Goal: Task Accomplishment & Management: Complete application form

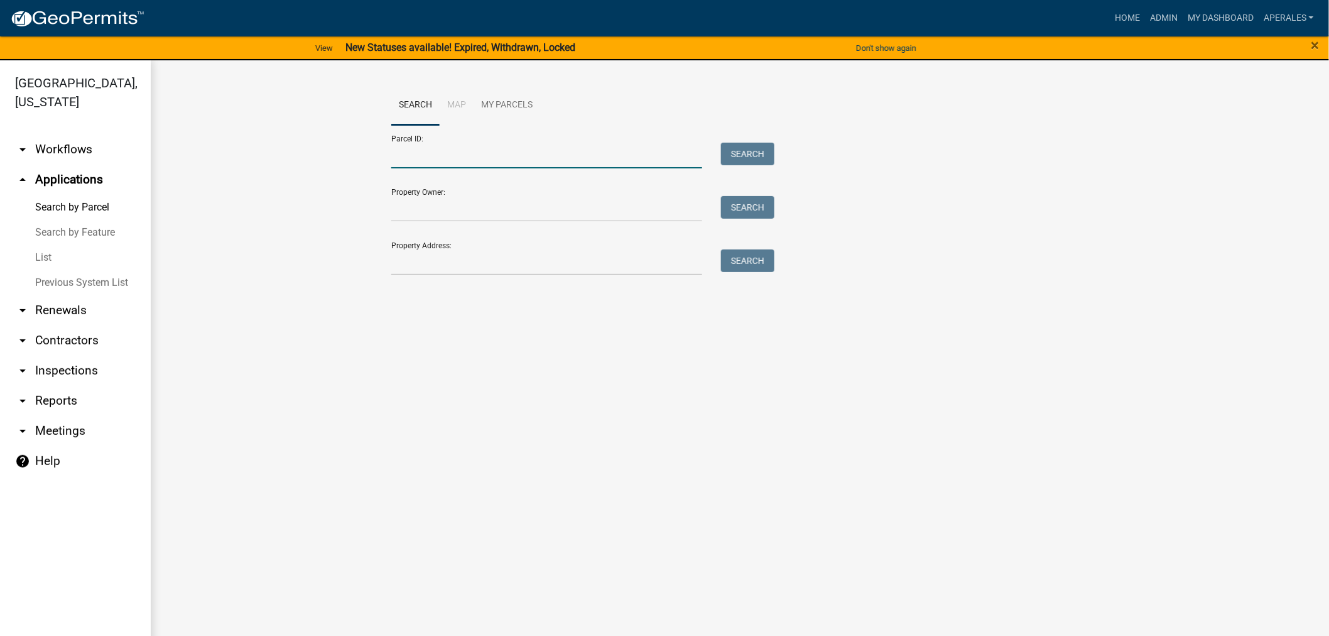
click at [427, 152] on input "Parcel ID:" at bounding box center [546, 156] width 311 height 26
click at [394, 261] on input "Property Address:" at bounding box center [546, 262] width 311 height 26
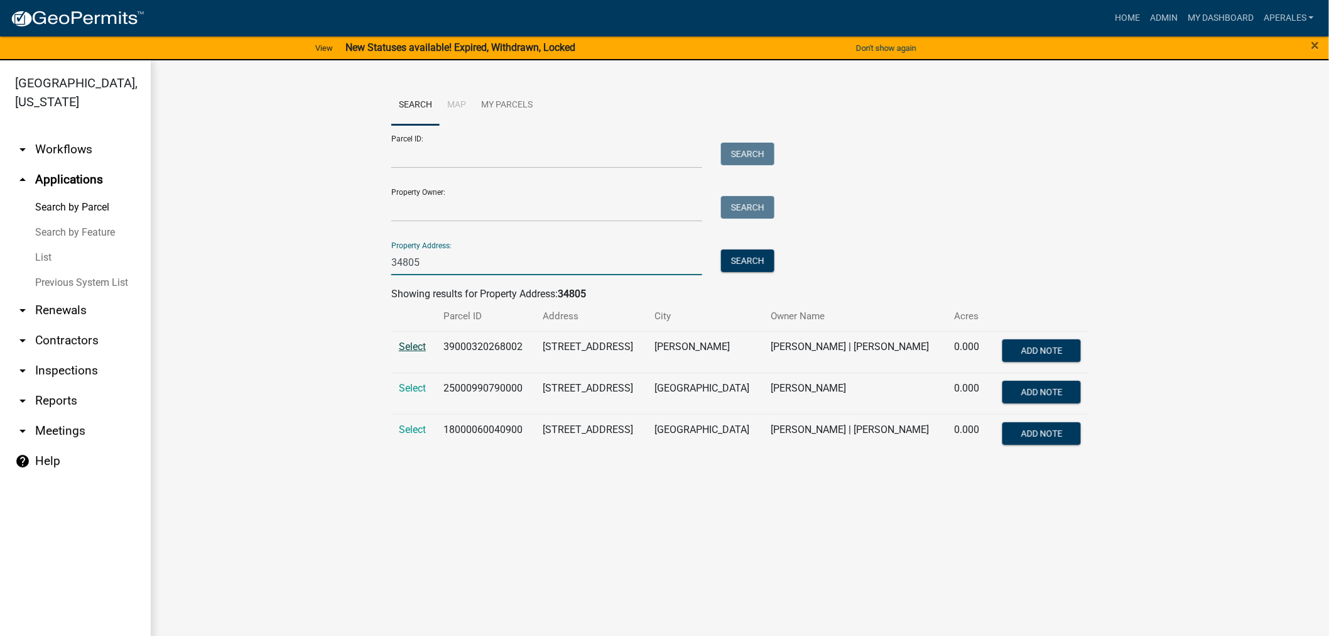
type input "34805"
click at [412, 349] on span "Select" at bounding box center [412, 346] width 27 height 12
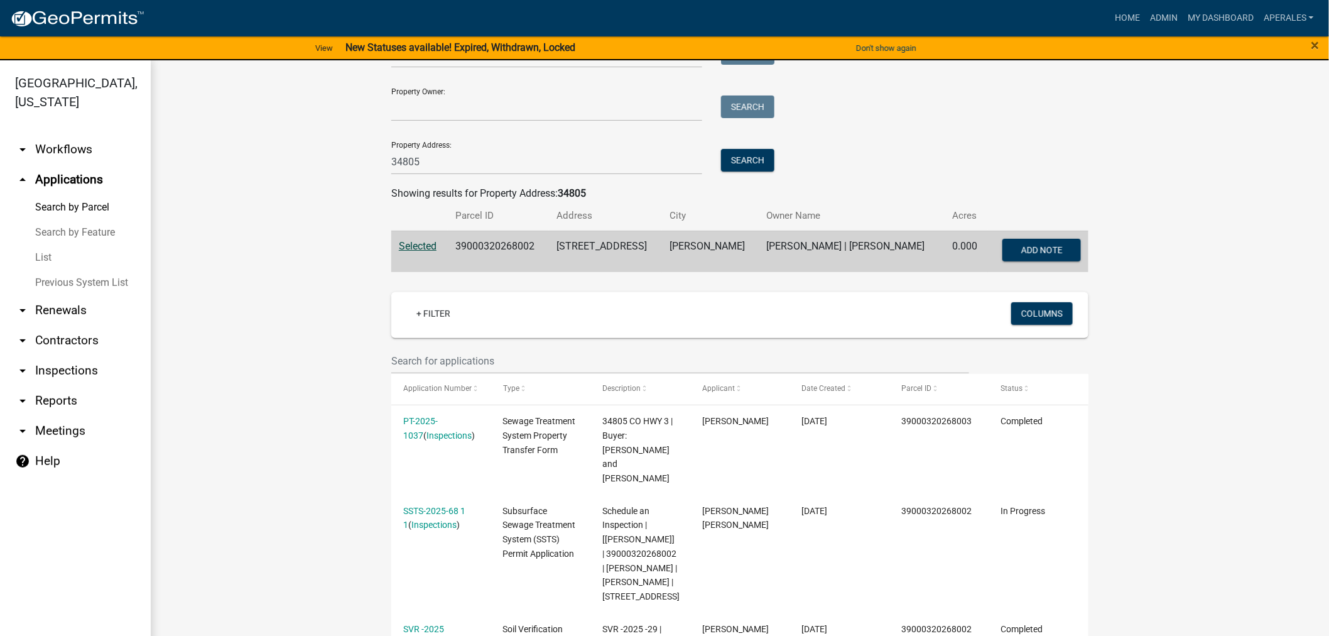
scroll to position [279, 0]
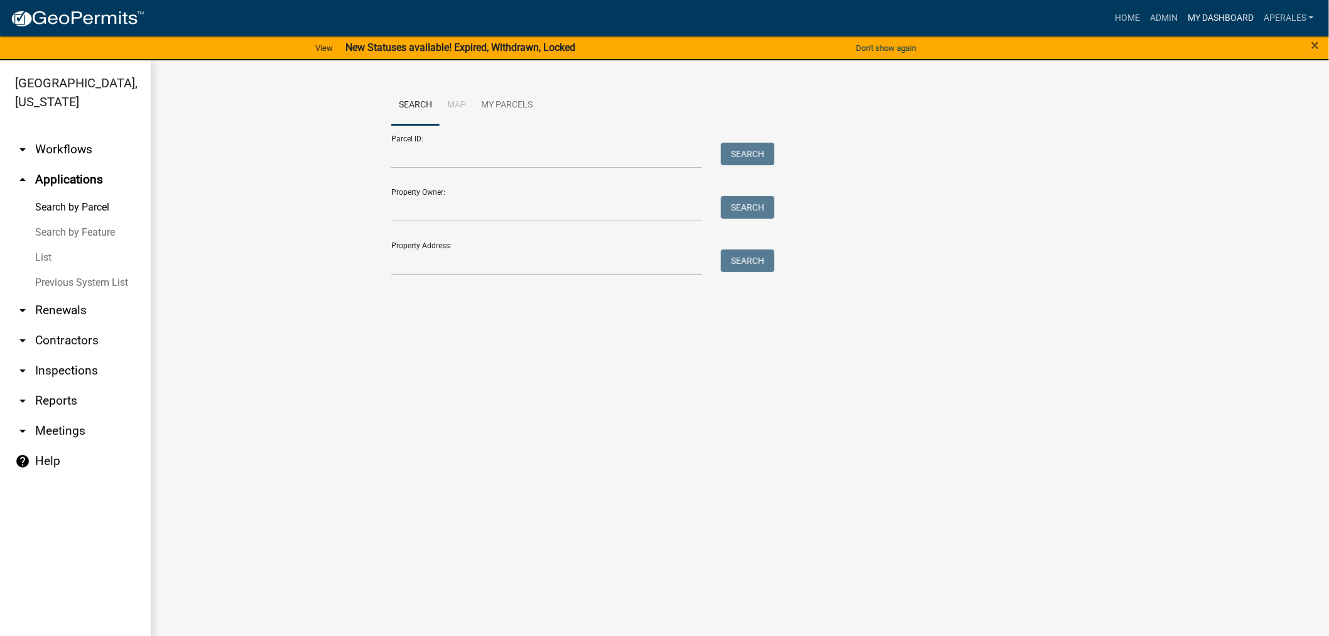
click at [1238, 18] on link "My Dashboard" at bounding box center [1221, 18] width 76 height 24
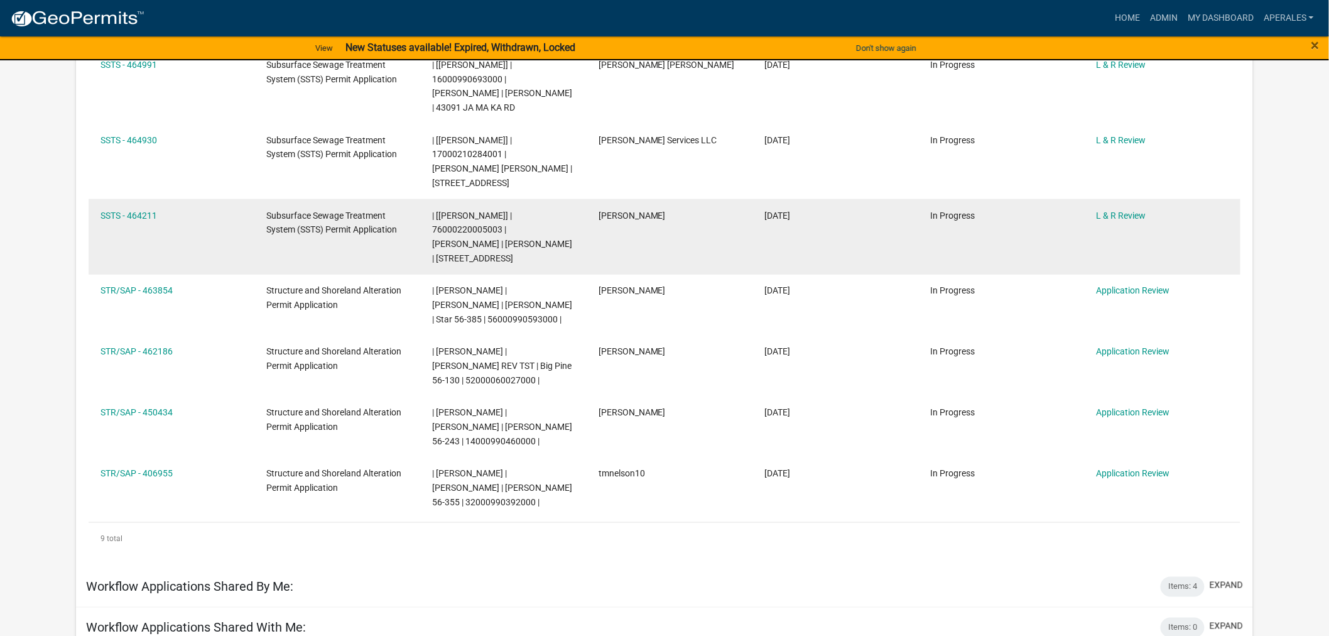
scroll to position [418, 0]
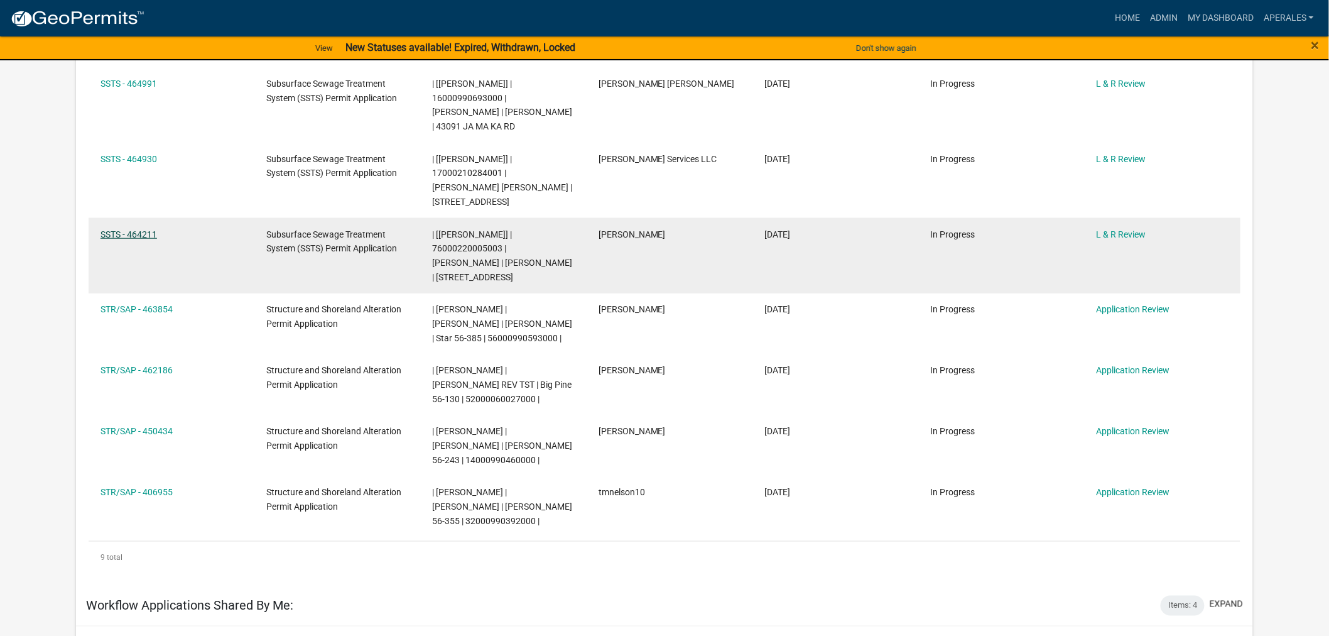
click at [115, 239] on link "SSTS - 464211" at bounding box center [129, 234] width 57 height 10
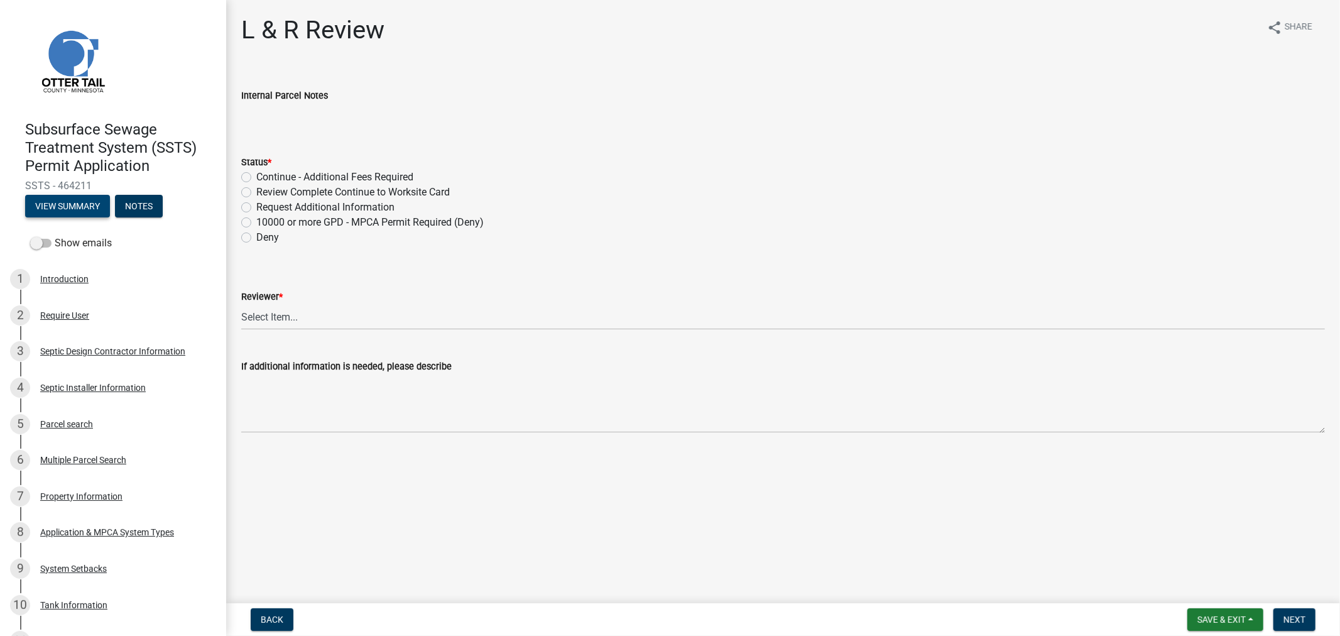
click at [60, 201] on button "View Summary" at bounding box center [67, 206] width 85 height 23
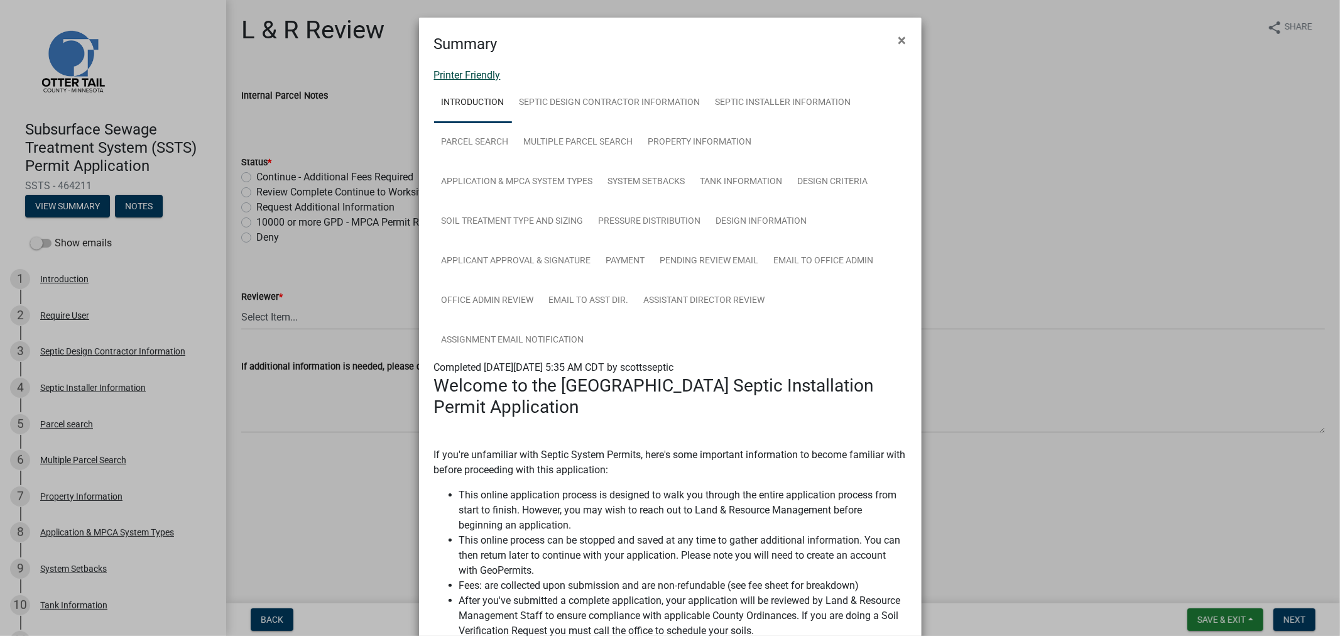
click at [448, 75] on link "Printer Friendly" at bounding box center [467, 75] width 67 height 12
click at [898, 36] on span "×" at bounding box center [902, 40] width 8 height 18
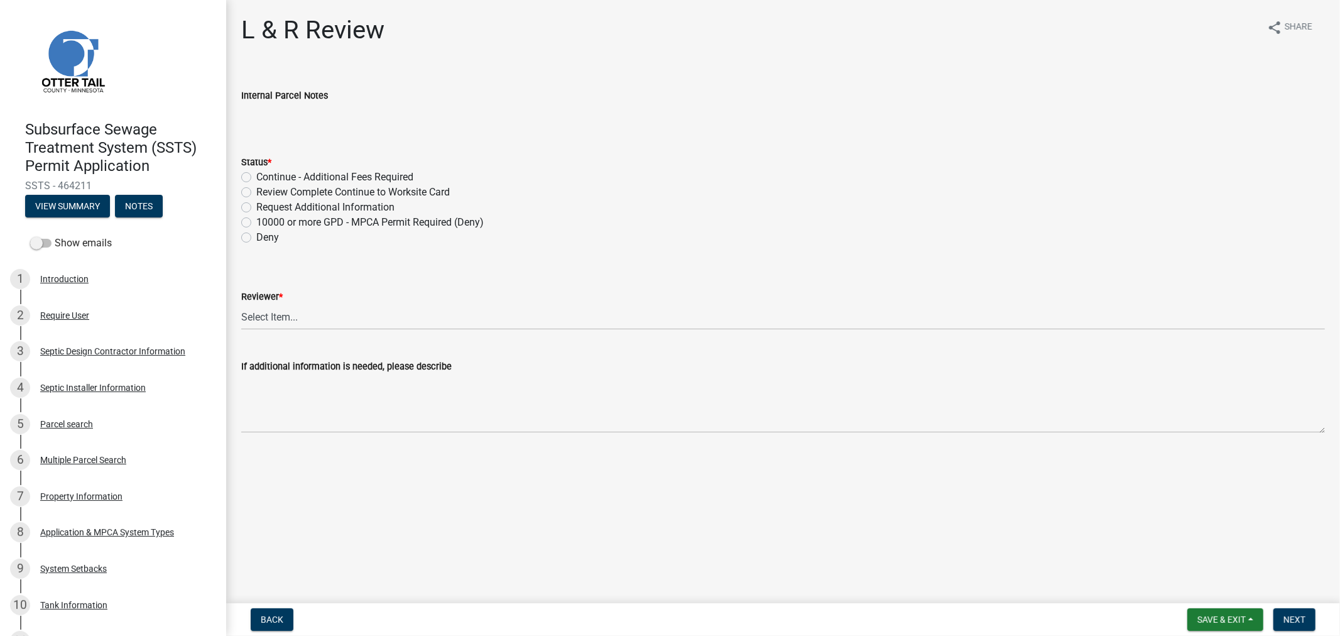
click at [256, 192] on label "Review Complete Continue to Worksite Card" at bounding box center [352, 192] width 193 height 15
click at [256, 192] on input "Review Complete Continue to Worksite Card" at bounding box center [260, 189] width 8 height 8
radio input "true"
drag, startPoint x: 278, startPoint y: 317, endPoint x: 270, endPoint y: 329, distance: 14.5
click at [278, 317] on select "Select Item... Alexis Newark Andrea Perales Brittany Tollefson Elizabeth Plaste…" at bounding box center [783, 317] width 1084 height 26
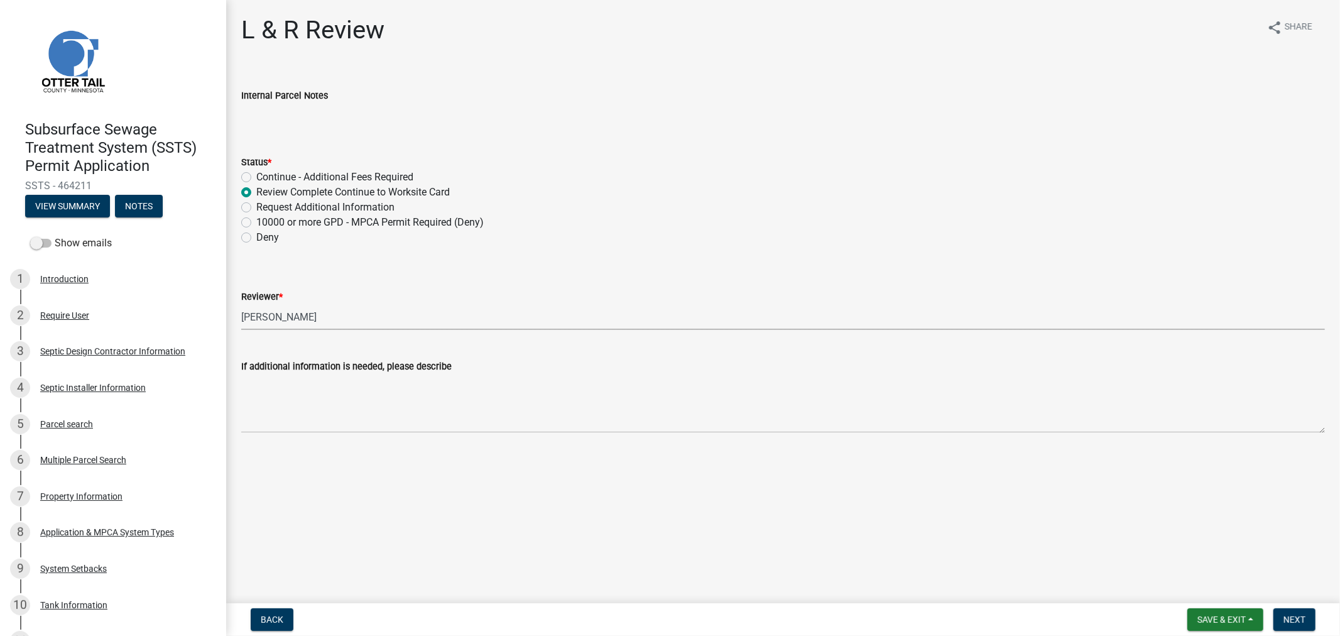
click at [241, 304] on select "Select Item... Alexis Newark Andrea Perales Brittany Tollefson Elizabeth Plaste…" at bounding box center [783, 317] width 1084 height 26
select select "9c3b6904-81c6-453c-afae-16c55a593472"
click at [1305, 623] on button "Next" at bounding box center [1294, 619] width 42 height 23
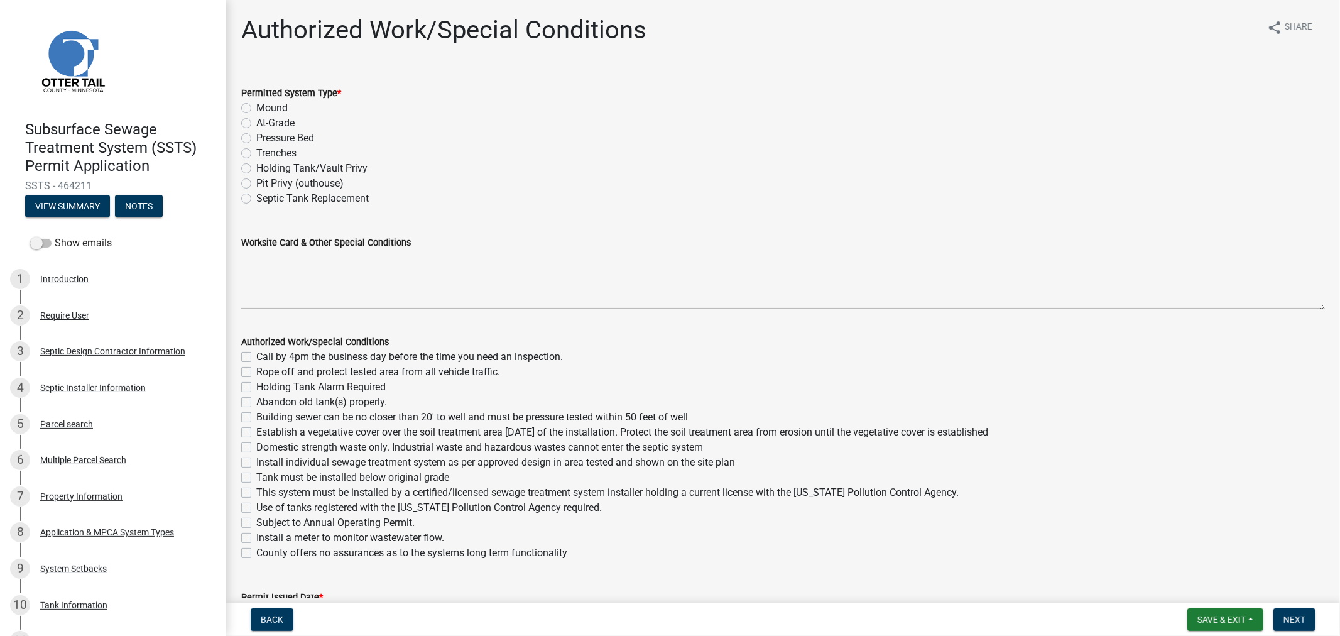
click at [256, 140] on label "Pressure Bed" at bounding box center [285, 138] width 58 height 15
click at [256, 139] on input "Pressure Bed" at bounding box center [260, 135] width 8 height 8
radio input "true"
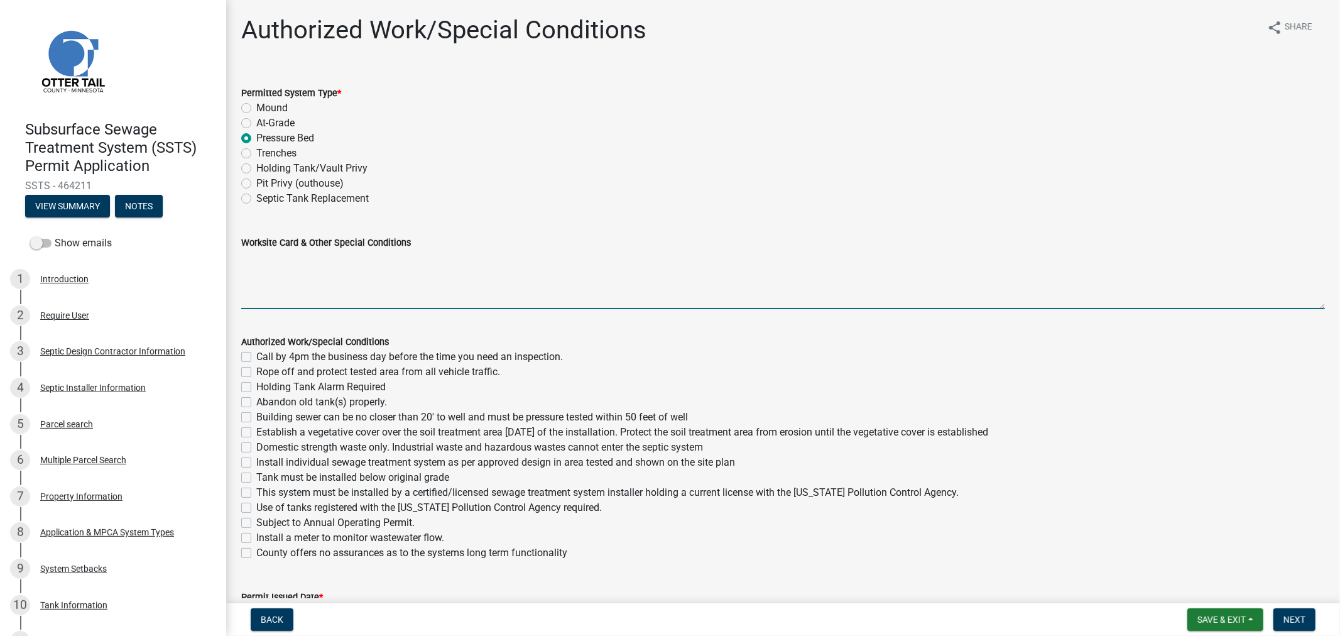
click at [287, 290] on textarea "Worksite Card & Other Special Conditions" at bounding box center [783, 279] width 1084 height 59
type textarea "1500/2 Septic Tank 500 Gallon Lift Tank Type I Pressure Bed 10' x 50' Rock Bed …"
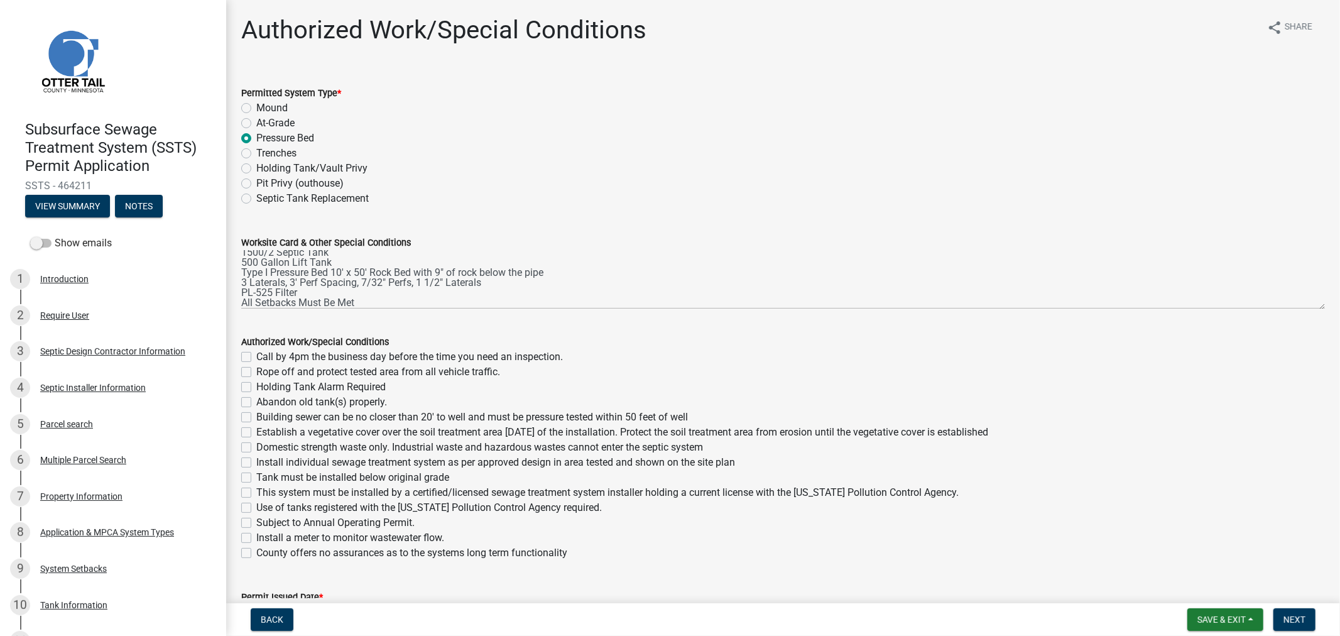
click at [256, 358] on label "Call by 4pm the business day before the time you need an inspection." at bounding box center [409, 356] width 307 height 15
click at [256, 357] on input "Call by 4pm the business day before the time you need an inspection." at bounding box center [260, 353] width 8 height 8
checkbox input "true"
checkbox input "false"
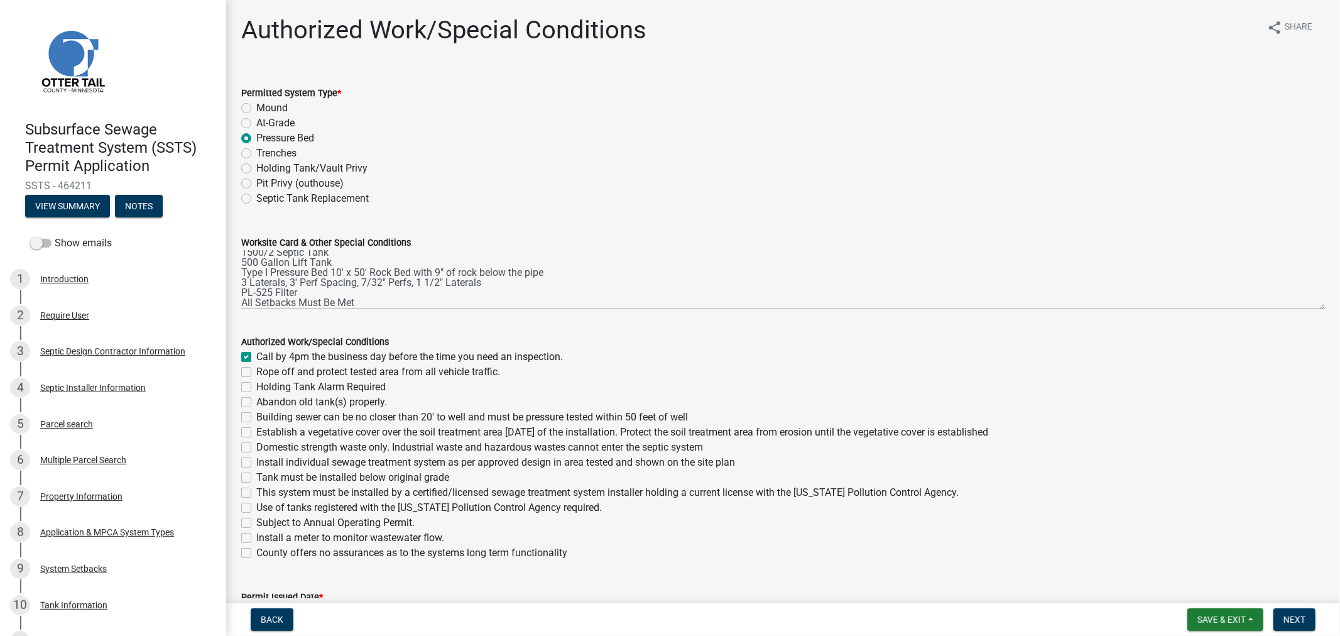
checkbox input "false"
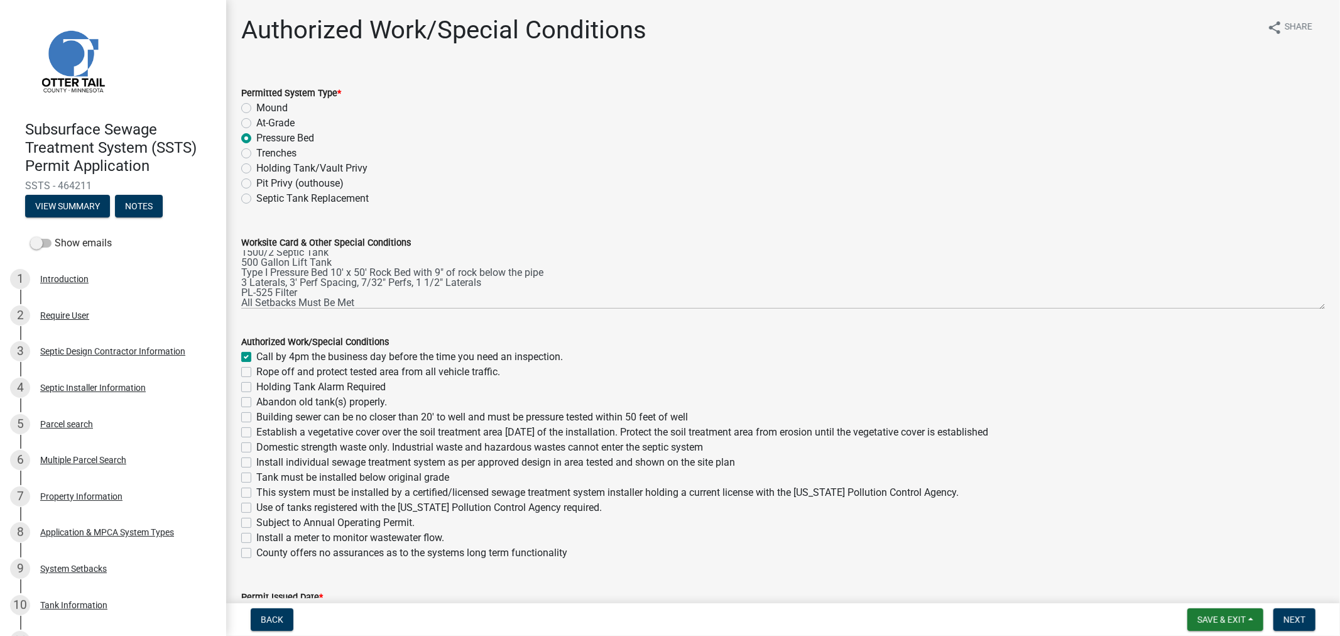
checkbox input "false"
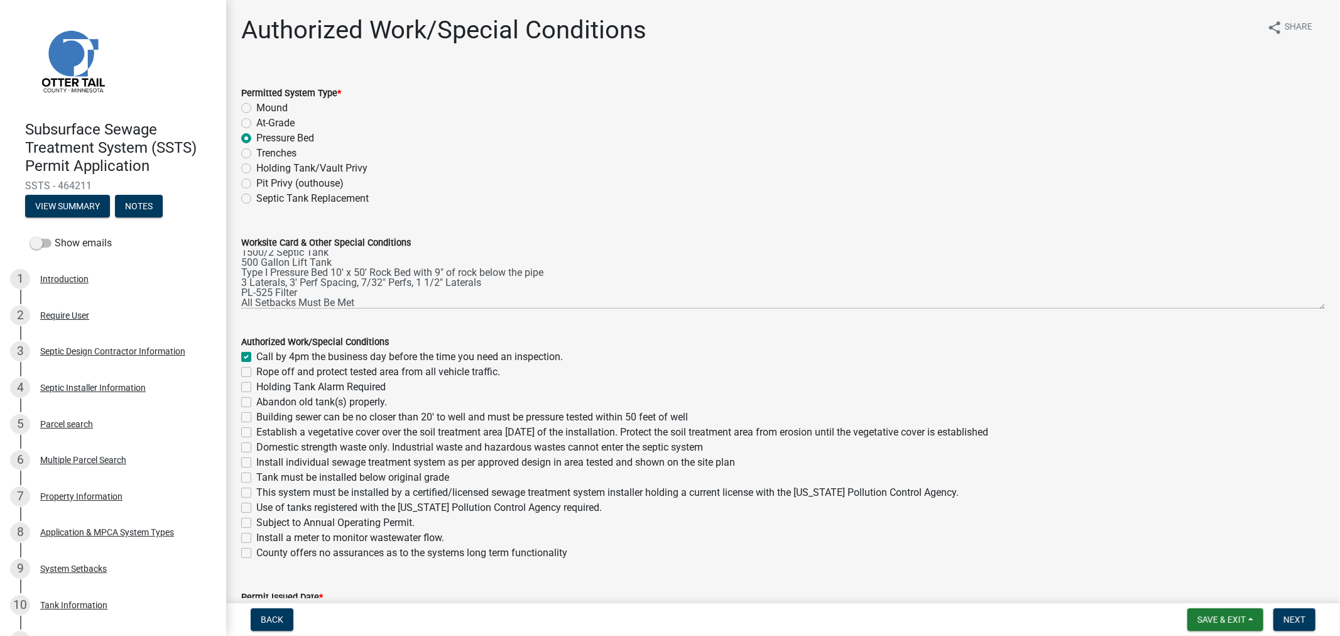
checkbox input "false"
click at [256, 371] on label "Rope off and protect tested area from all vehicle traffic." at bounding box center [378, 371] width 244 height 15
click at [256, 371] on input "Rope off and protect tested area from all vehicle traffic." at bounding box center [260, 368] width 8 height 8
checkbox input "true"
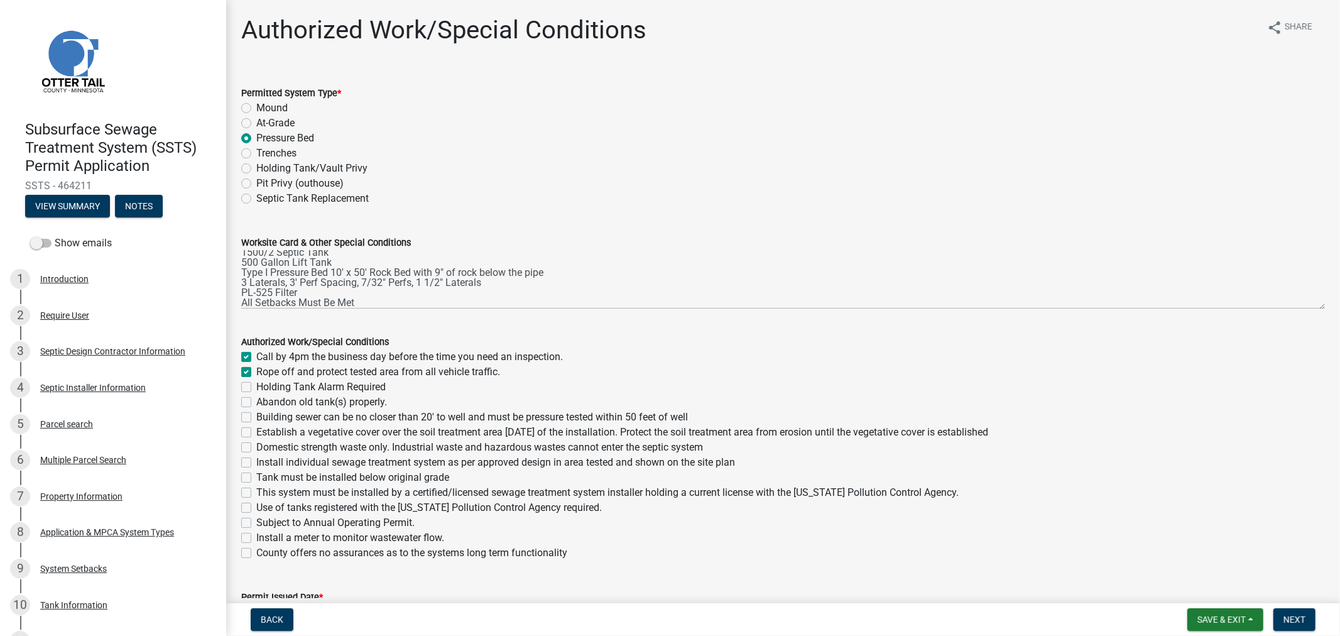
checkbox input "true"
checkbox input "false"
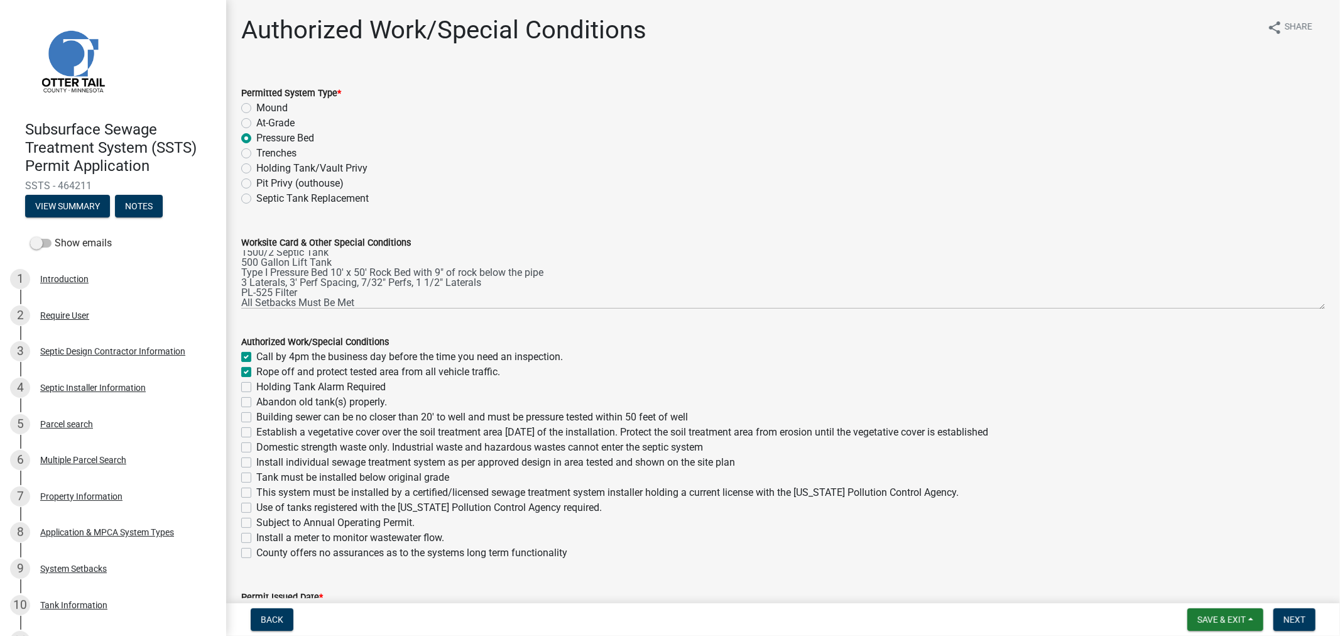
checkbox input "false"
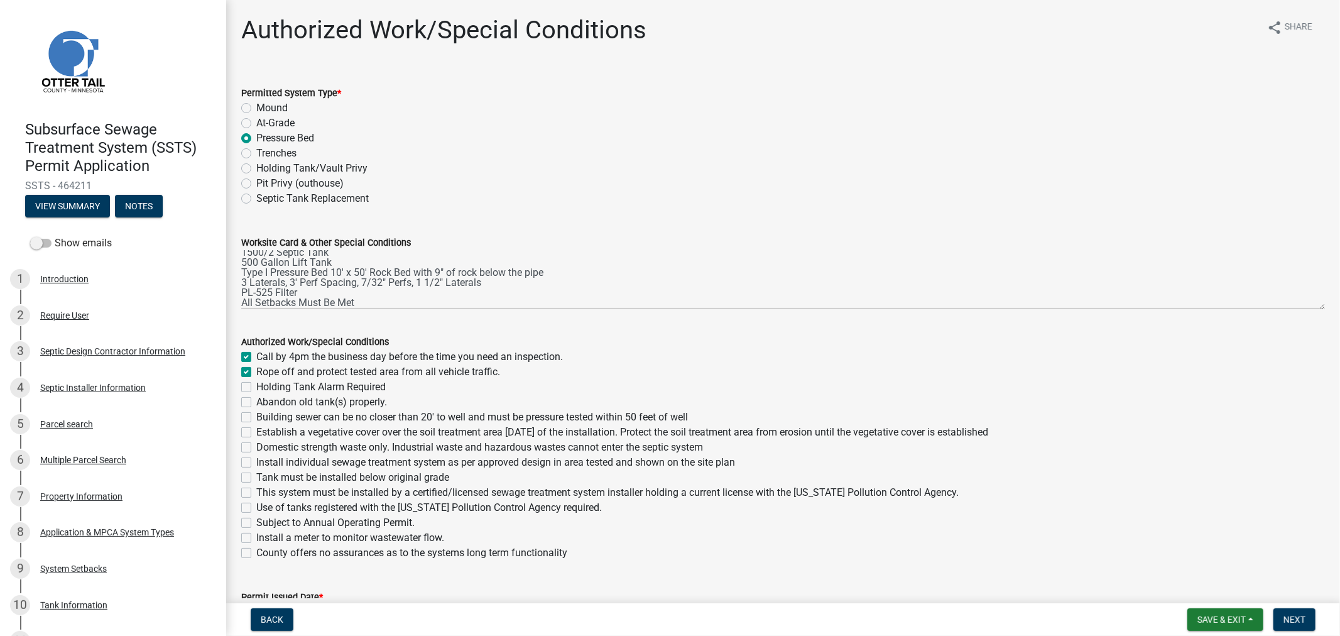
checkbox input "false"
click at [250, 396] on div "Abandon old tank(s) properly." at bounding box center [783, 402] width 1084 height 15
click at [256, 401] on label "Abandon old tank(s) properly." at bounding box center [321, 402] width 131 height 15
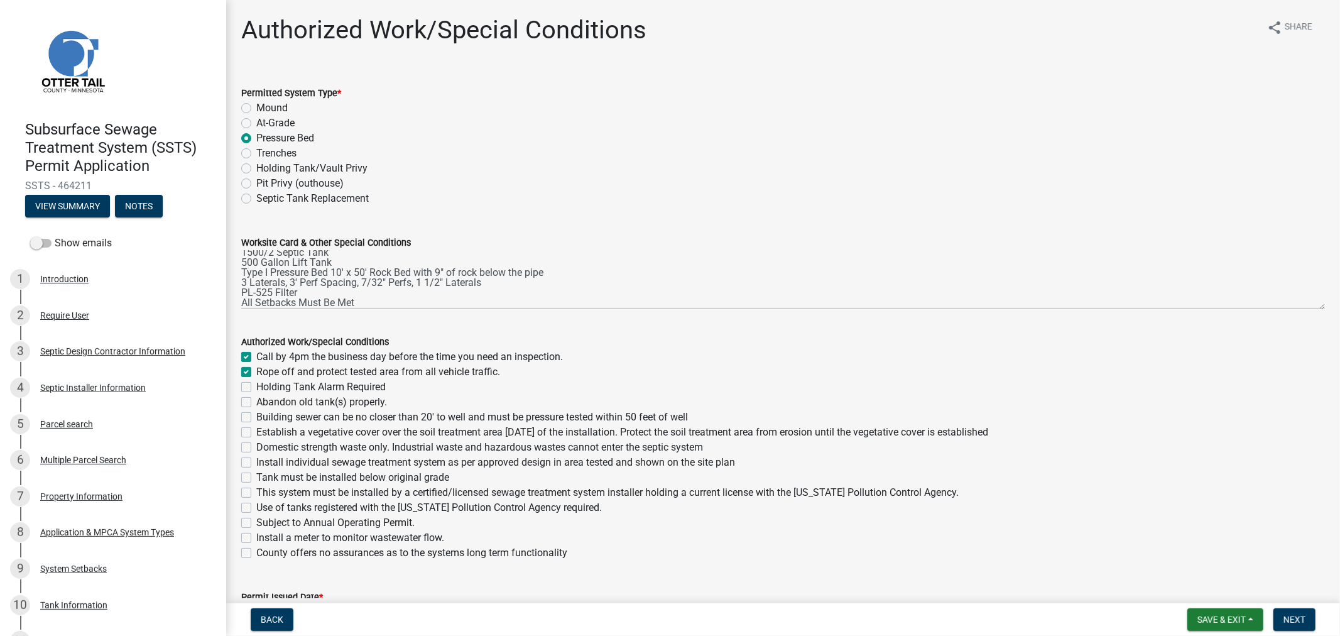
click at [256, 401] on input "Abandon old tank(s) properly." at bounding box center [260, 399] width 8 height 8
checkbox input "true"
checkbox input "false"
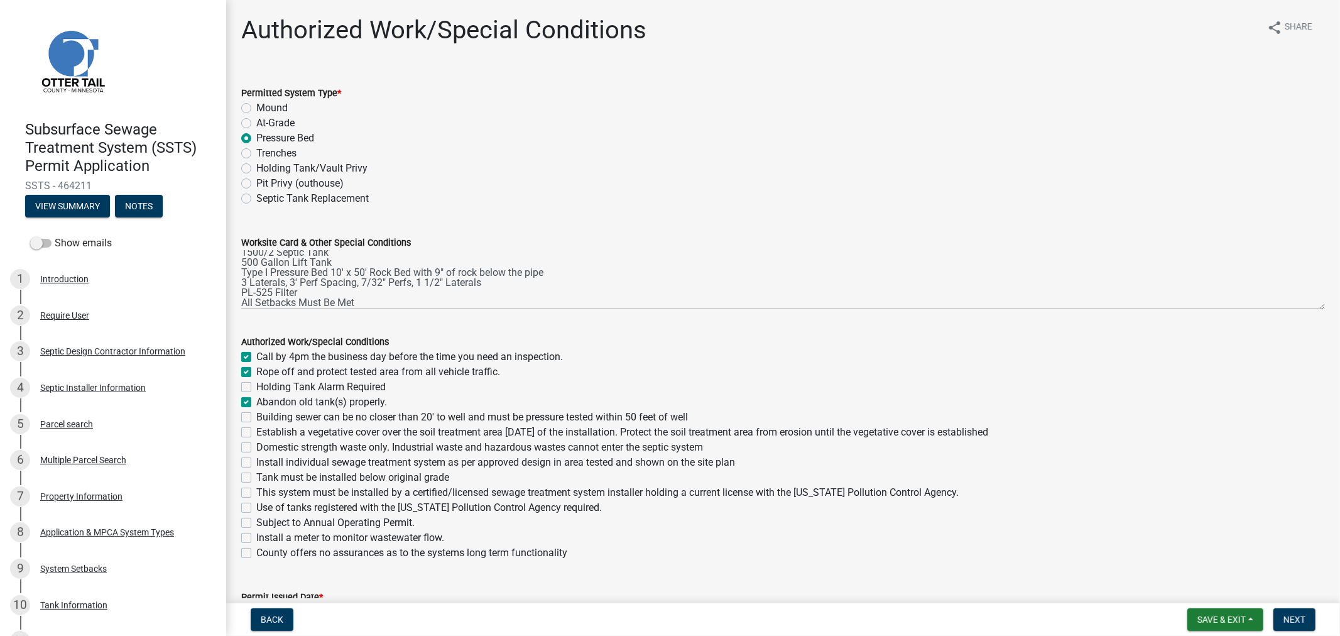
checkbox input "true"
checkbox input "false"
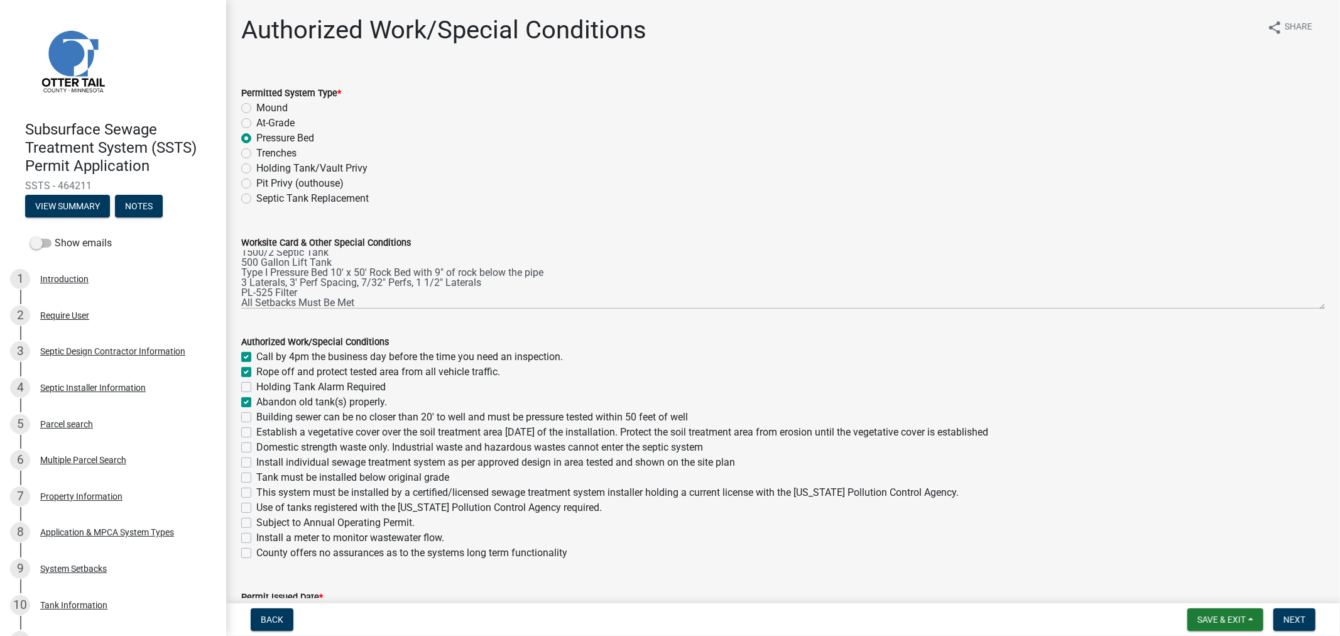
checkbox input "false"
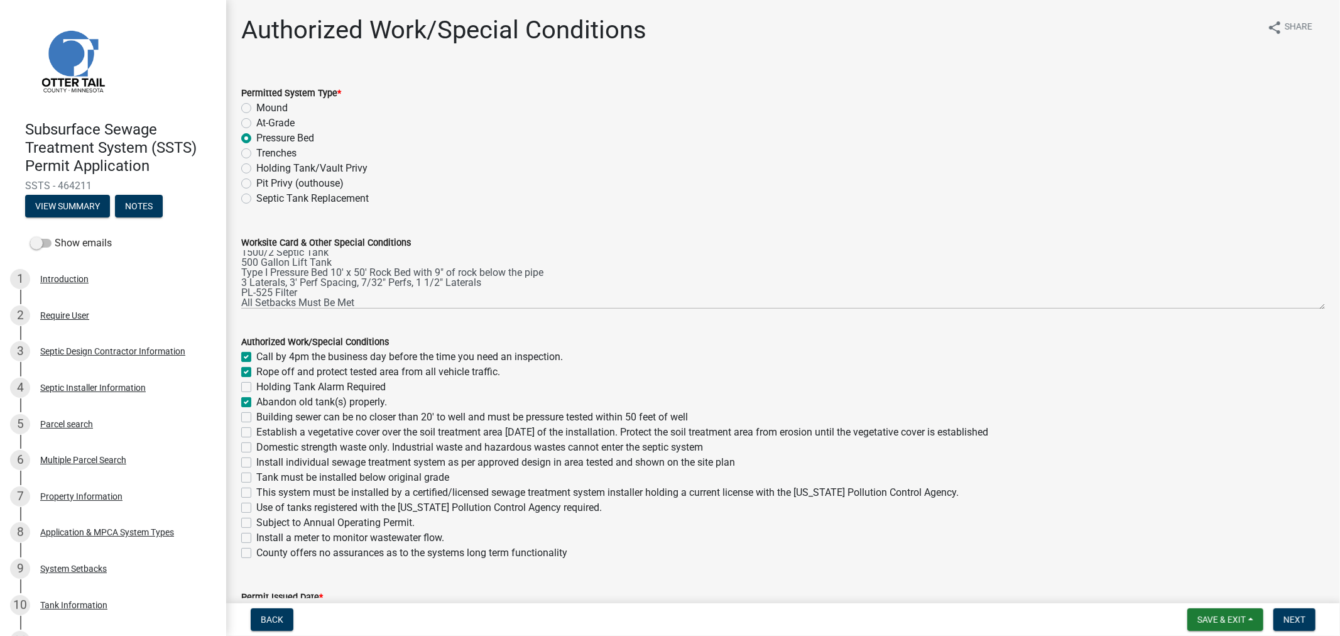
checkbox input "false"
click at [256, 417] on label "Building sewer can be no closer than 20' to well and must be pressure tested wi…" at bounding box center [472, 417] width 432 height 15
click at [256, 417] on input "Building sewer can be no closer than 20' to well and must be pressure tested wi…" at bounding box center [260, 414] width 8 height 8
checkbox input "true"
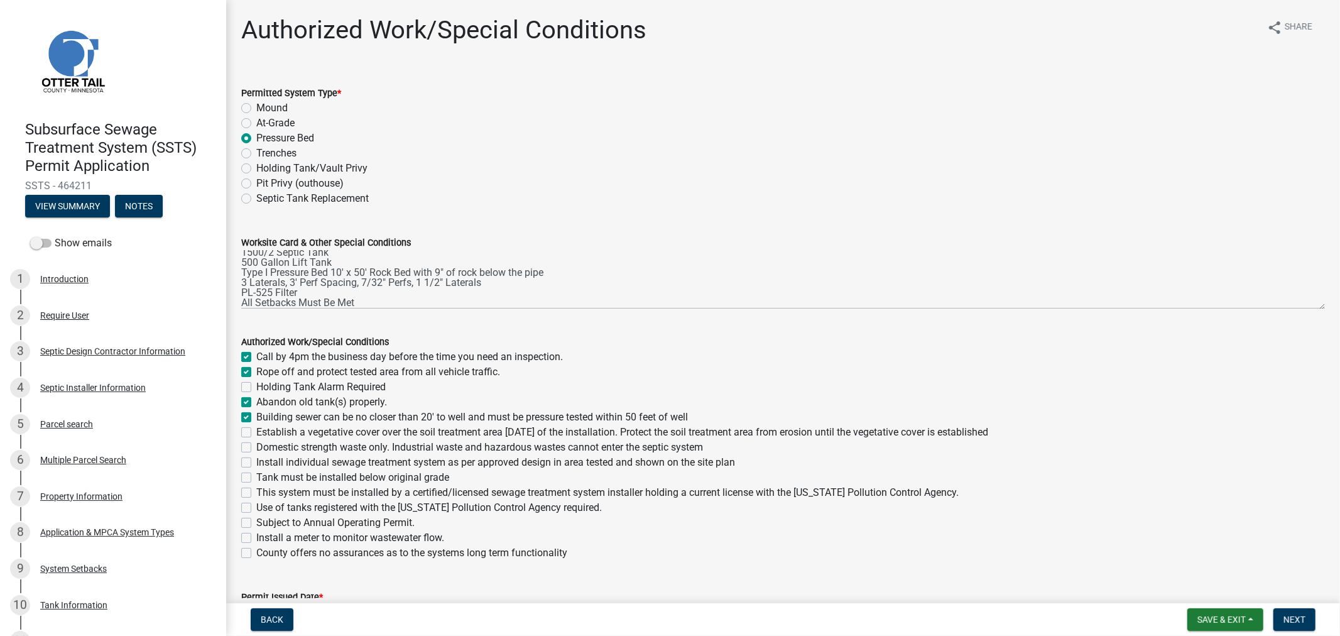
checkbox input "true"
checkbox input "false"
checkbox input "true"
checkbox input "false"
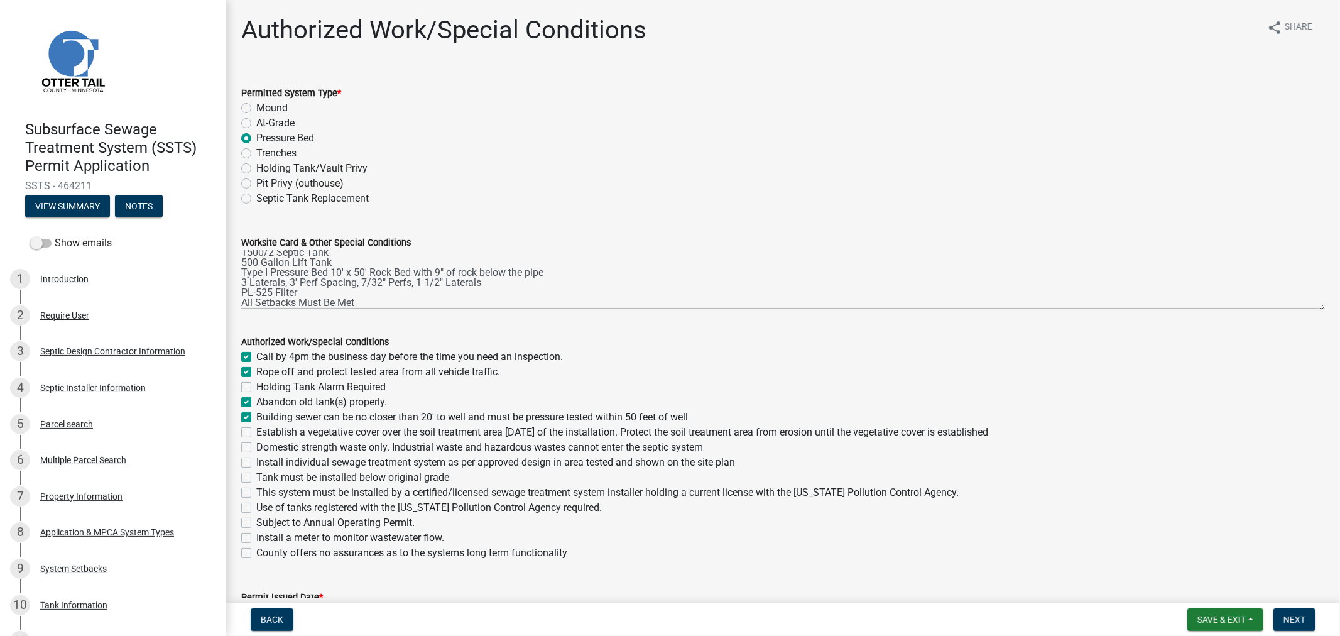
checkbox input "false"
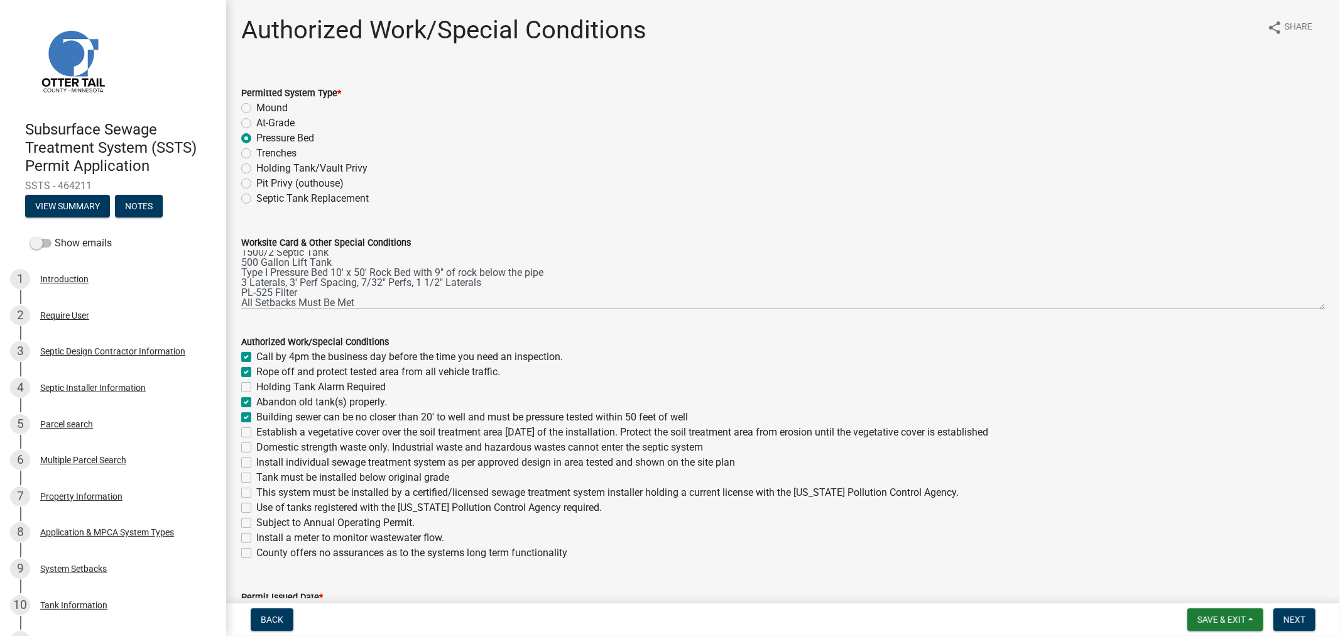
checkbox input "false"
drag, startPoint x: 244, startPoint y: 432, endPoint x: 243, endPoint y: 447, distance: 14.5
click at [256, 433] on label "Establish a vegetative cover over the soil treatment area within 30 days of the…" at bounding box center [622, 432] width 732 height 15
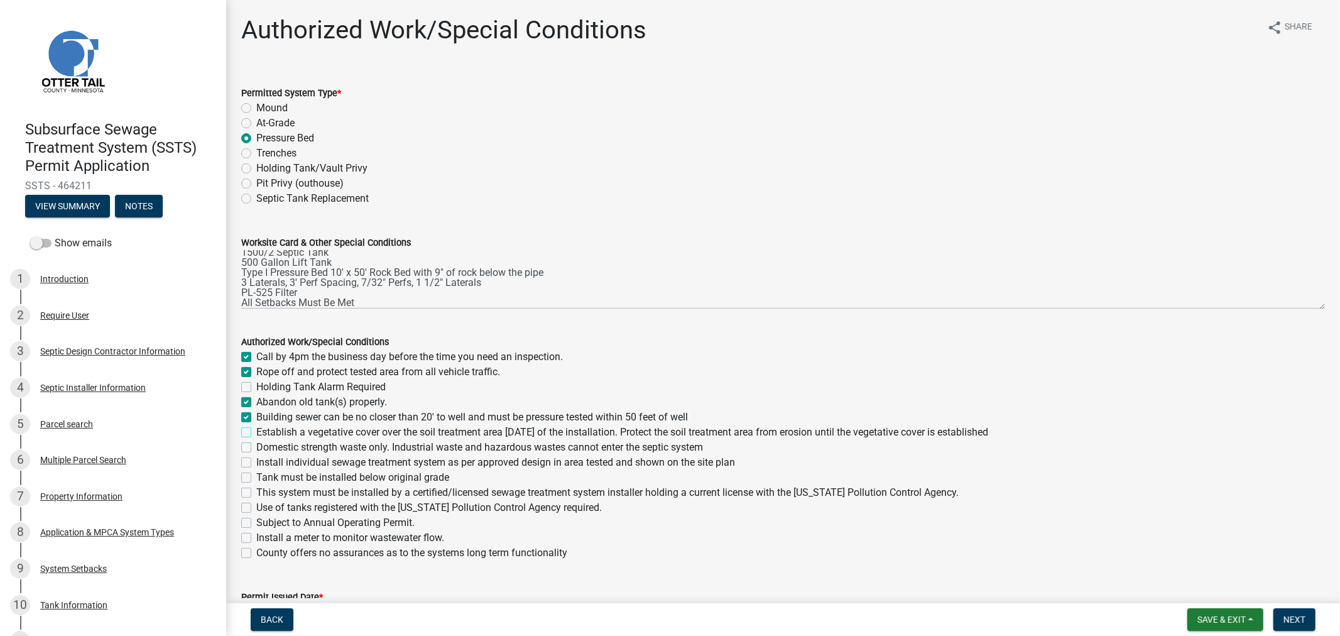
click at [256, 433] on input "Establish a vegetative cover over the soil treatment area within 30 days of the…" at bounding box center [260, 429] width 8 height 8
checkbox input "true"
checkbox input "false"
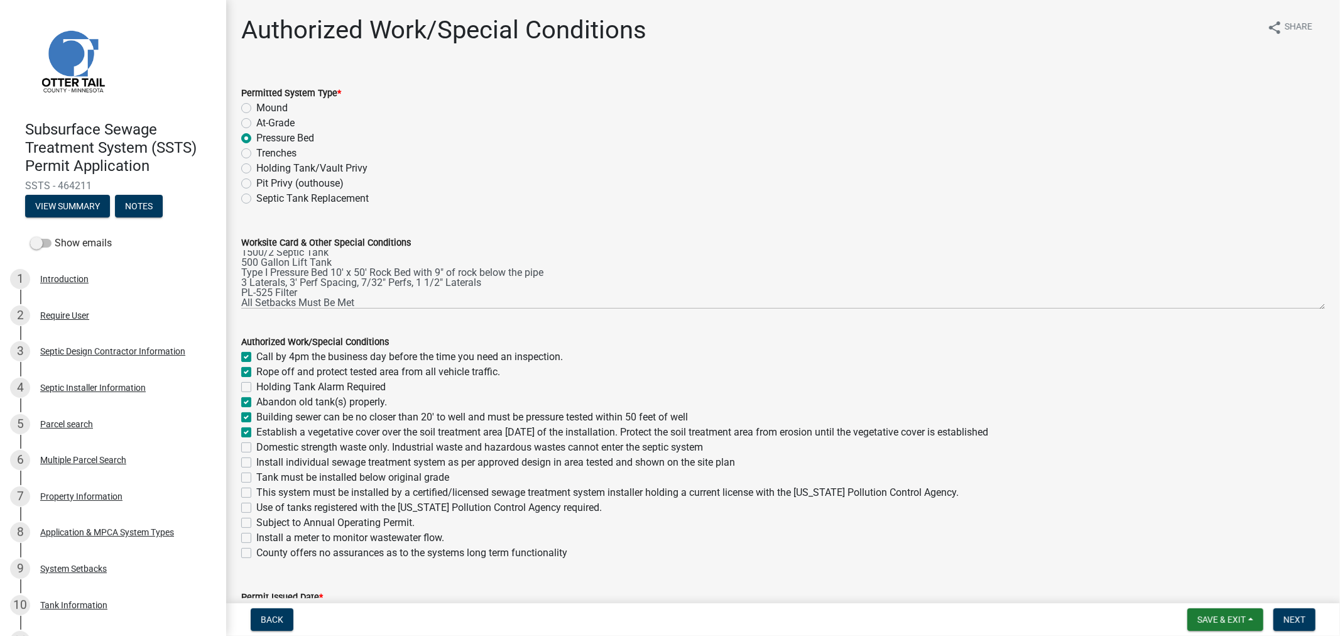
checkbox input "true"
checkbox input "false"
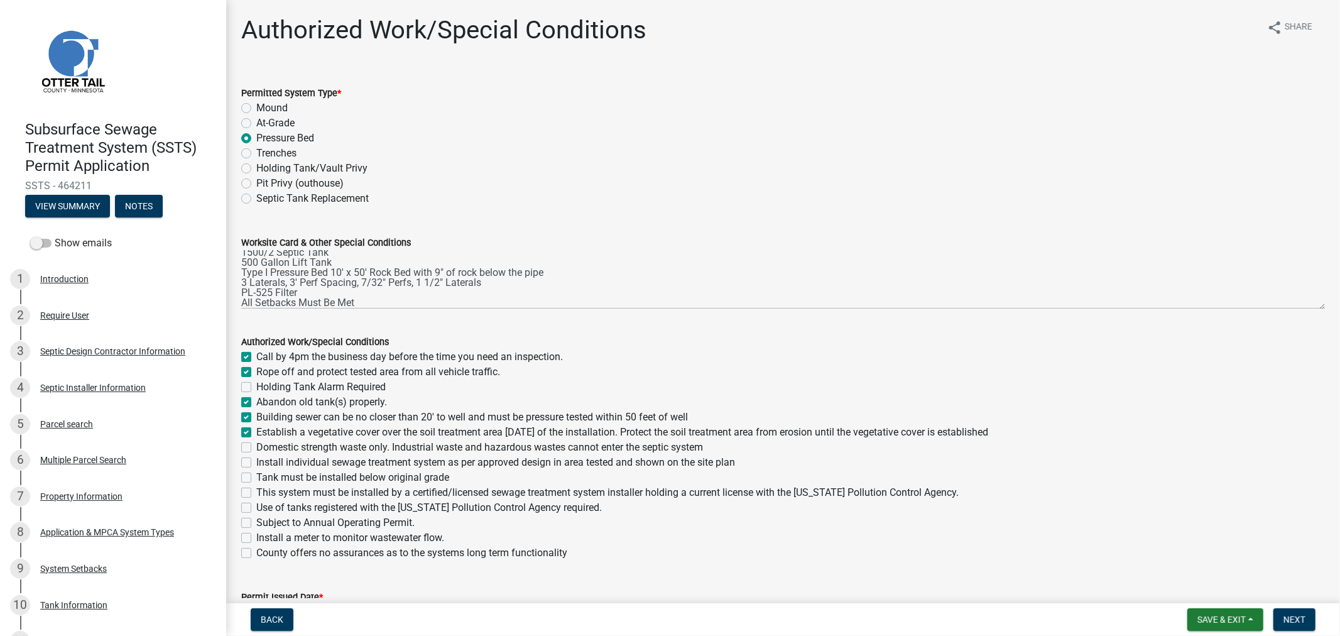
checkbox input "false"
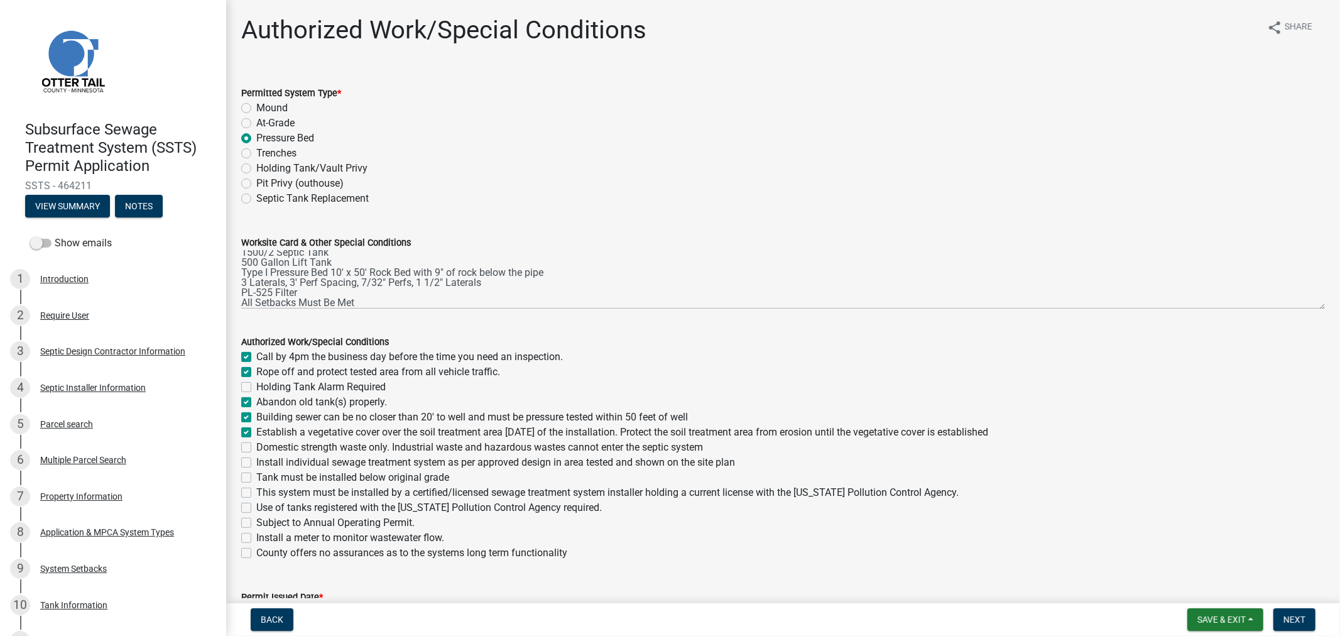
checkbox input "false"
click at [256, 451] on label "Domestic strength waste only. Industrial waste and hazardous wastes cannot ente…" at bounding box center [479, 447] width 447 height 15
click at [256, 448] on input "Domestic strength waste only. Industrial waste and hazardous wastes cannot ente…" at bounding box center [260, 444] width 8 height 8
checkbox input "true"
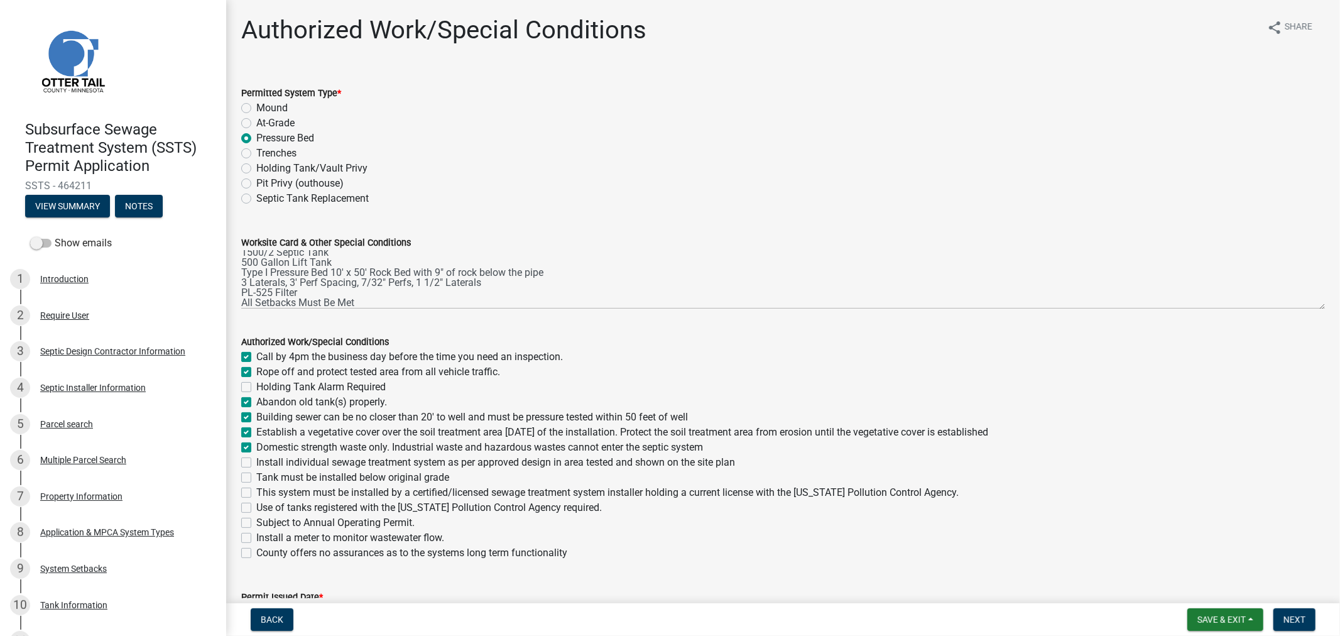
checkbox input "true"
checkbox input "false"
checkbox input "true"
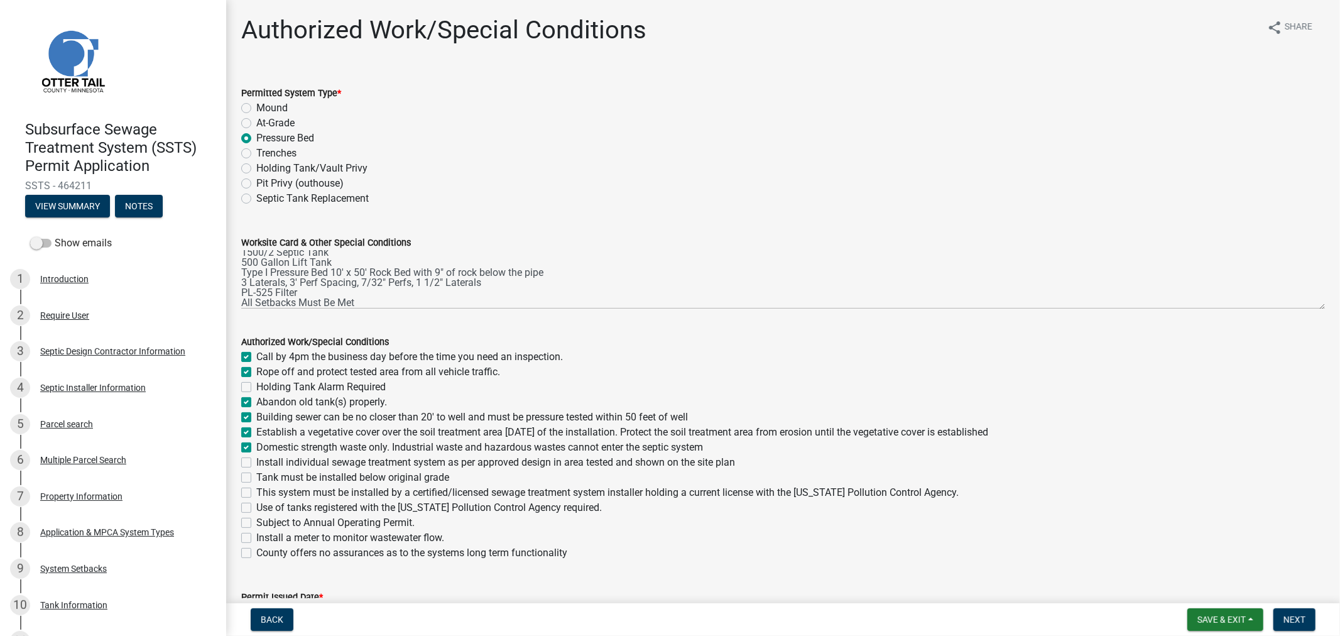
checkbox input "true"
checkbox input "false"
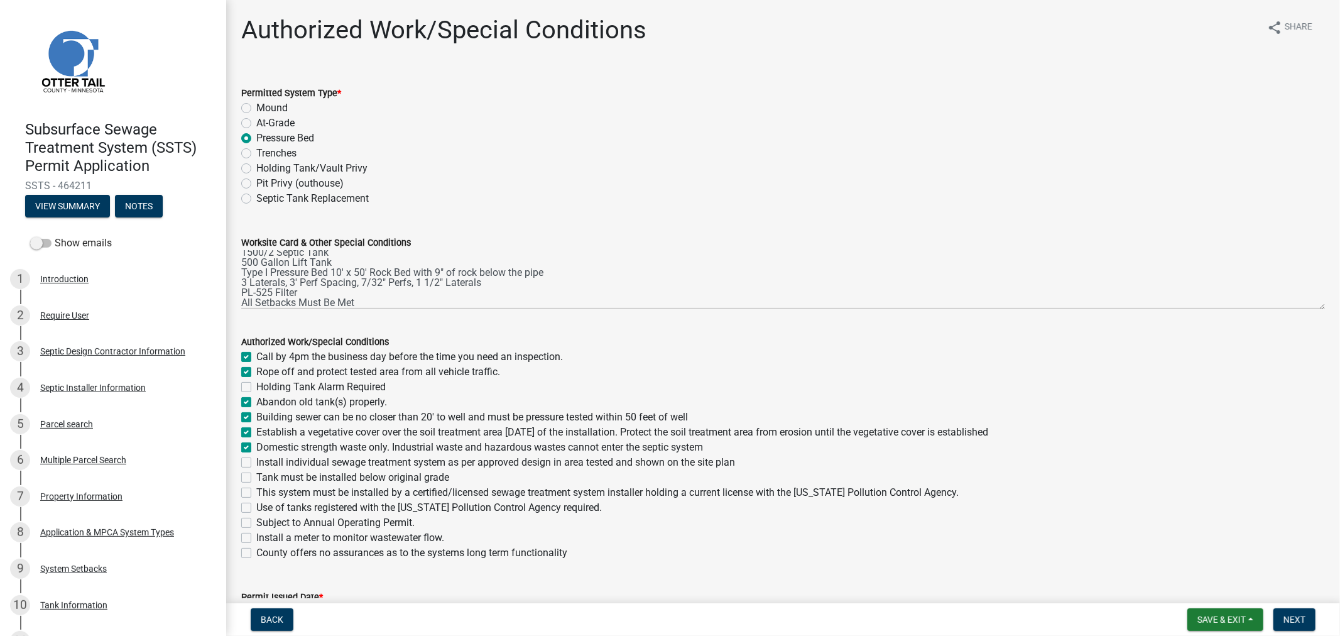
checkbox input "false"
click at [256, 465] on label "Install individual sewage treatment system as per approved design in area teste…" at bounding box center [495, 462] width 479 height 15
click at [256, 463] on input "Install individual sewage treatment system as per approved design in area teste…" at bounding box center [260, 459] width 8 height 8
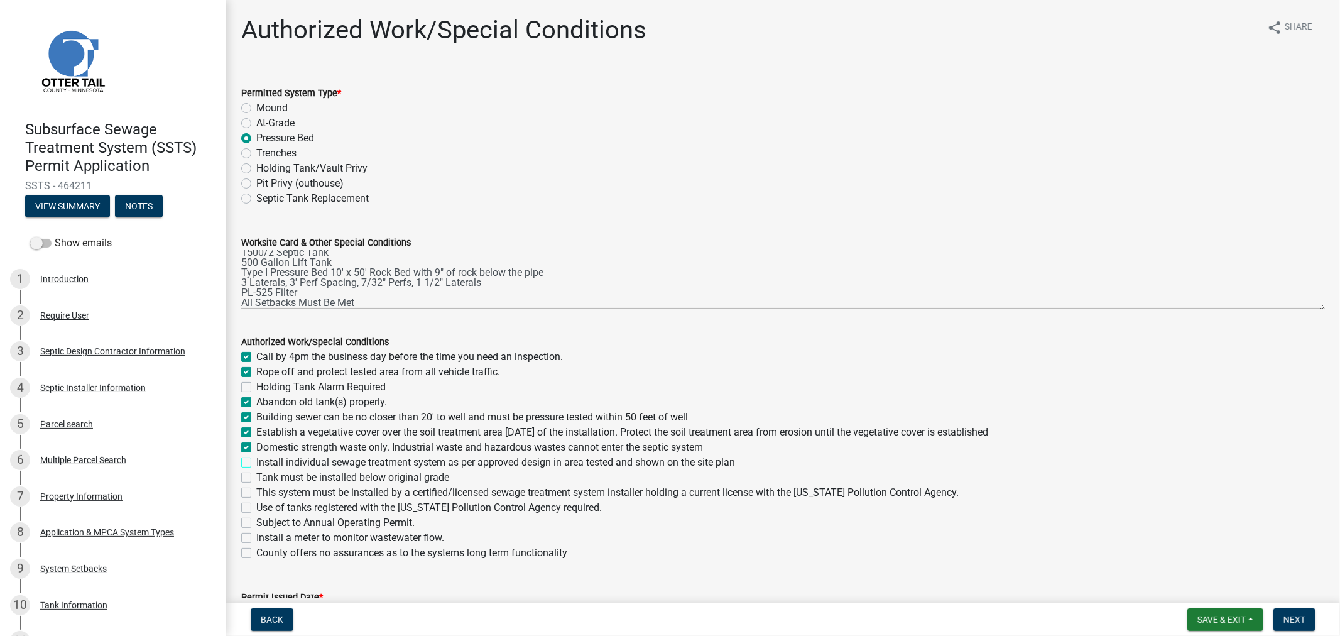
checkbox input "true"
checkbox input "false"
checkbox input "true"
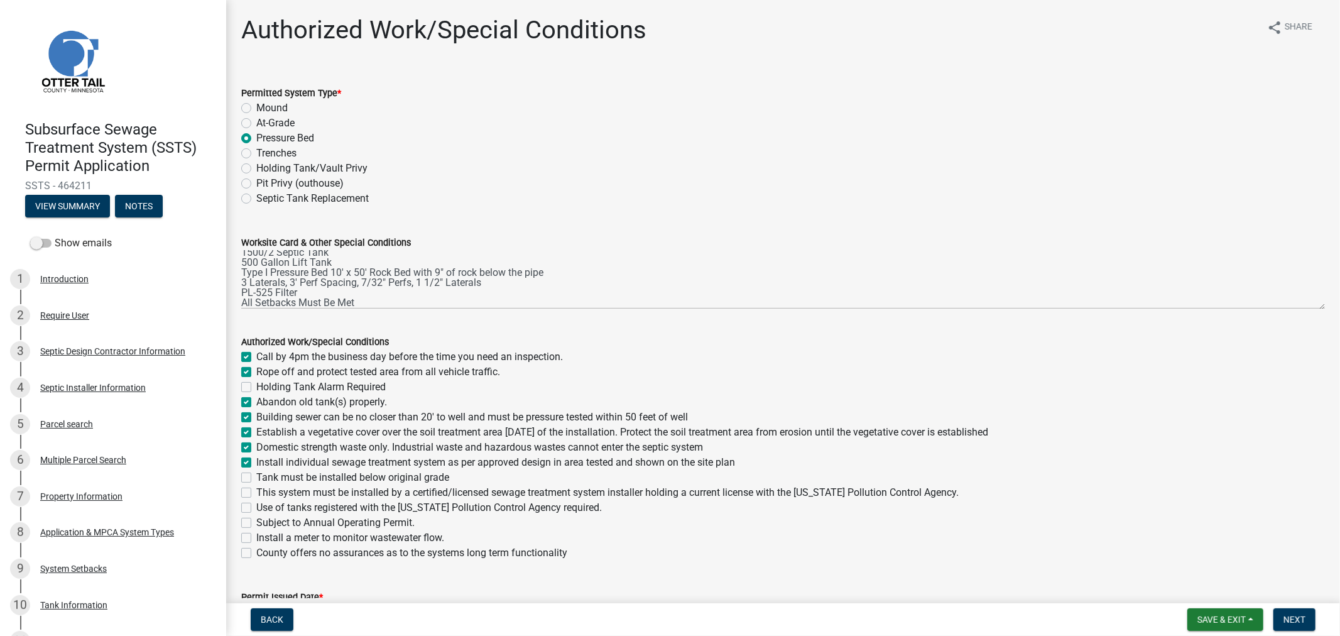
checkbox input "true"
checkbox input "false"
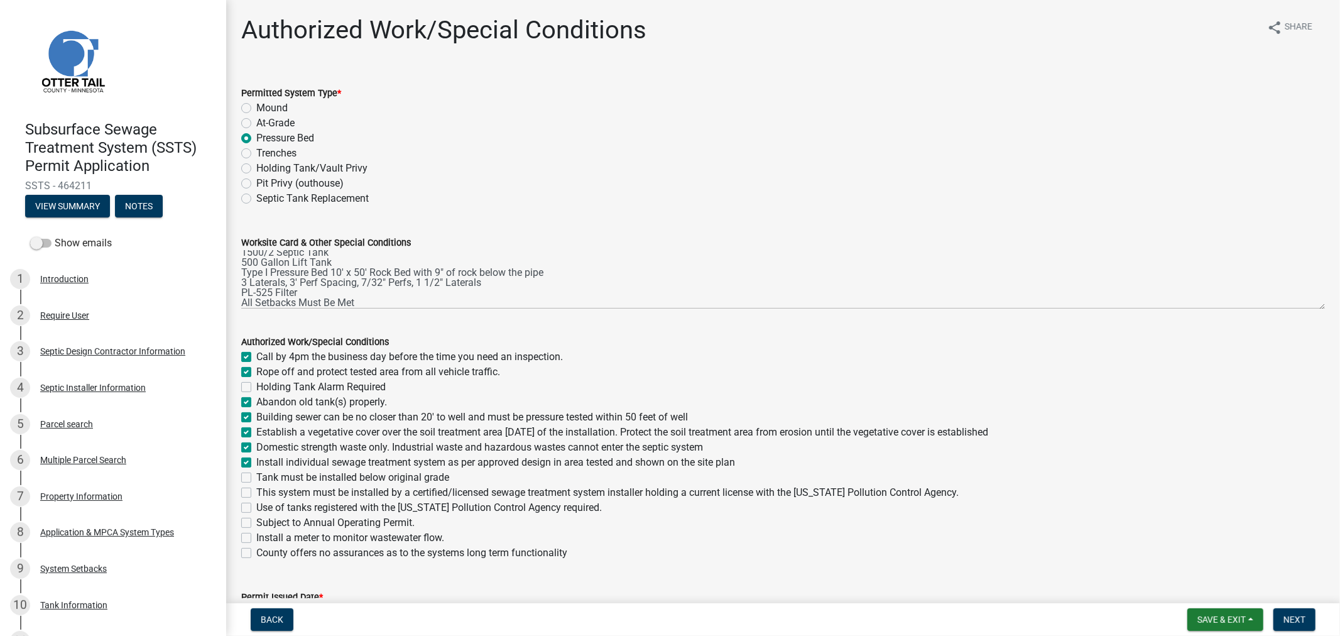
checkbox input "false"
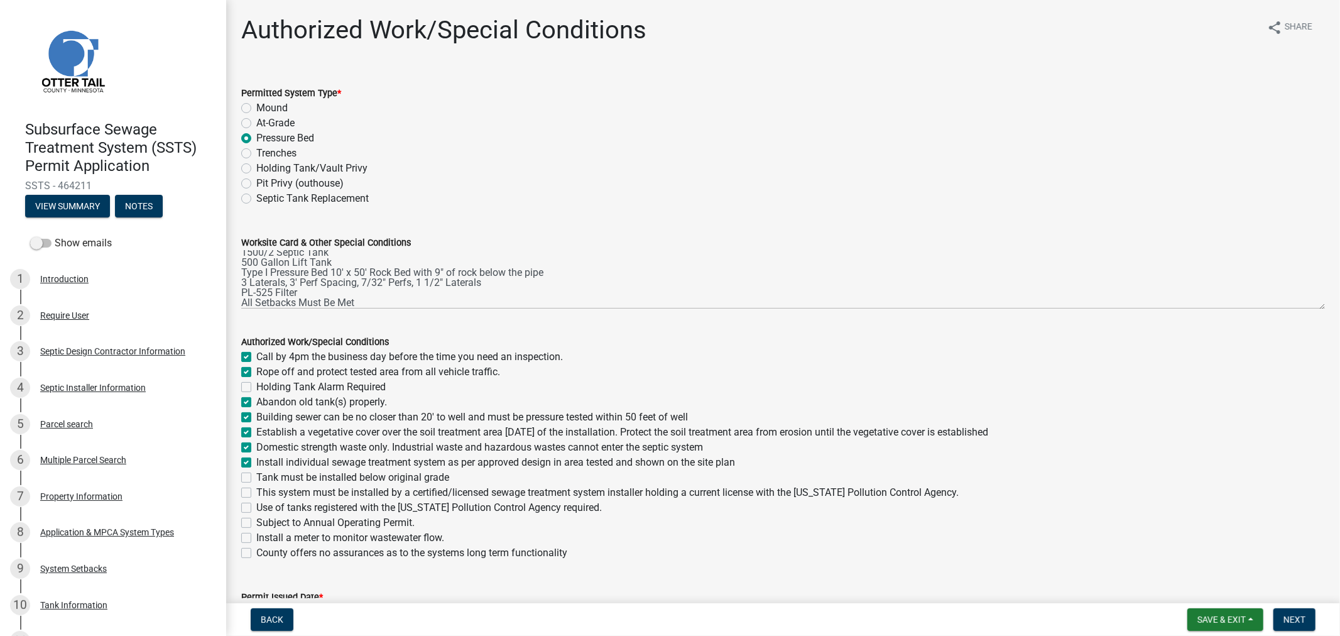
click at [256, 479] on label "Tank must be installed below original grade" at bounding box center [352, 477] width 193 height 15
click at [256, 478] on input "Tank must be installed below original grade" at bounding box center [260, 474] width 8 height 8
checkbox input "true"
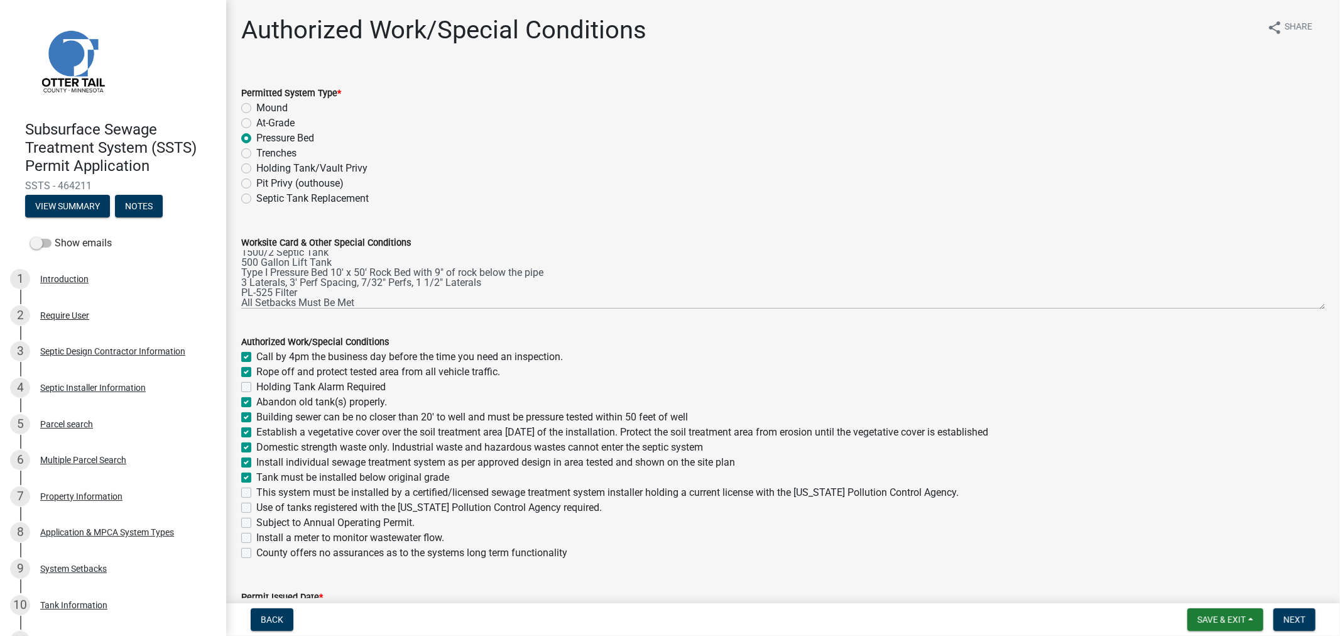
checkbox input "false"
checkbox input "true"
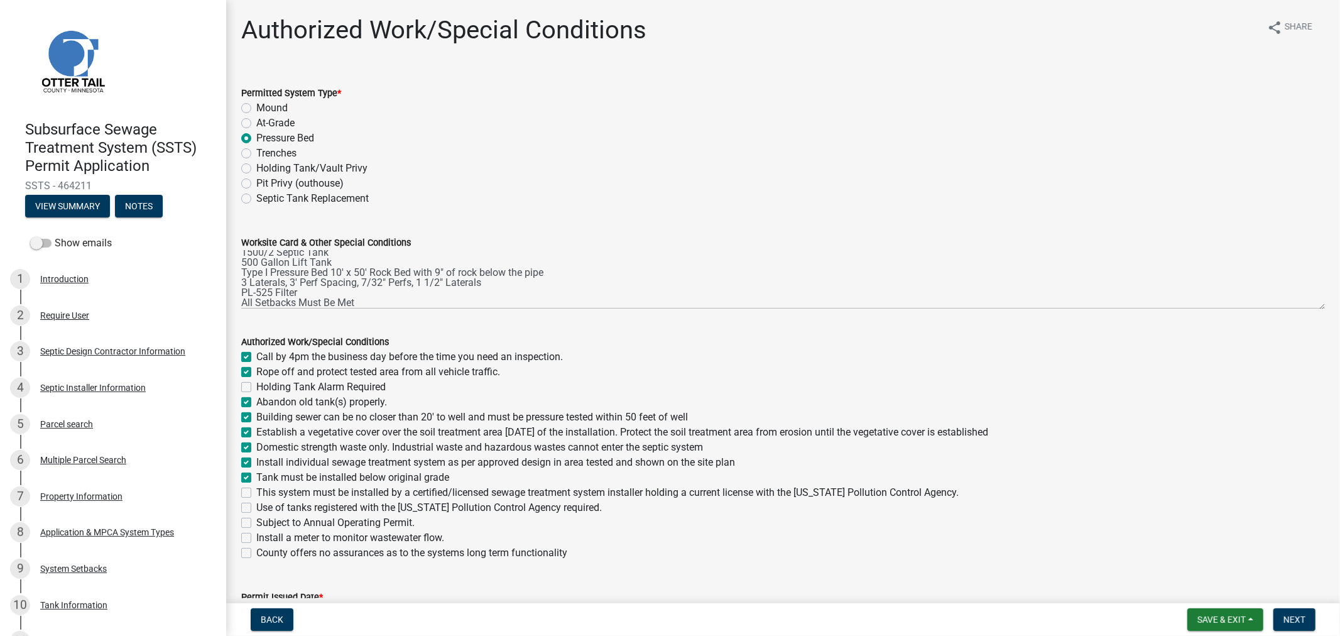
checkbox input "true"
checkbox input "false"
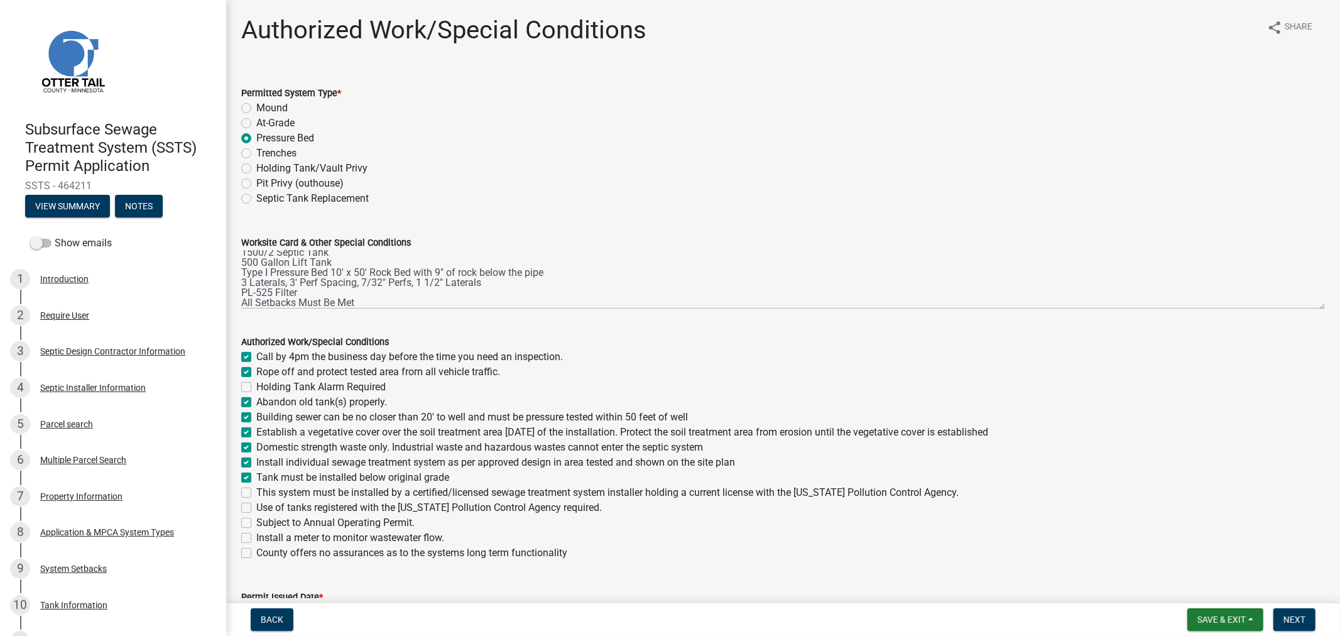
checkbox input "false"
click at [256, 494] on label "This system must be installed by a certified/licensed sewage treatment system i…" at bounding box center [607, 492] width 702 height 15
click at [256, 493] on input "This system must be installed by a certified/licensed sewage treatment system i…" at bounding box center [260, 489] width 8 height 8
checkbox input "true"
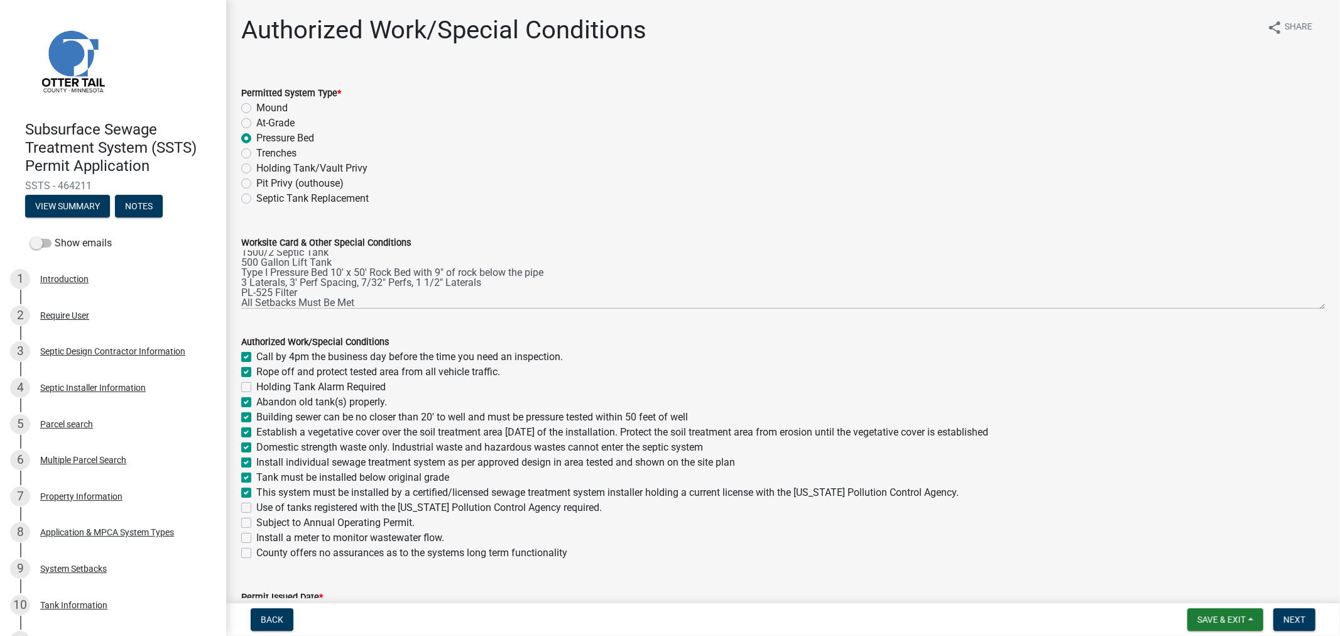
checkbox input "true"
checkbox input "false"
checkbox input "true"
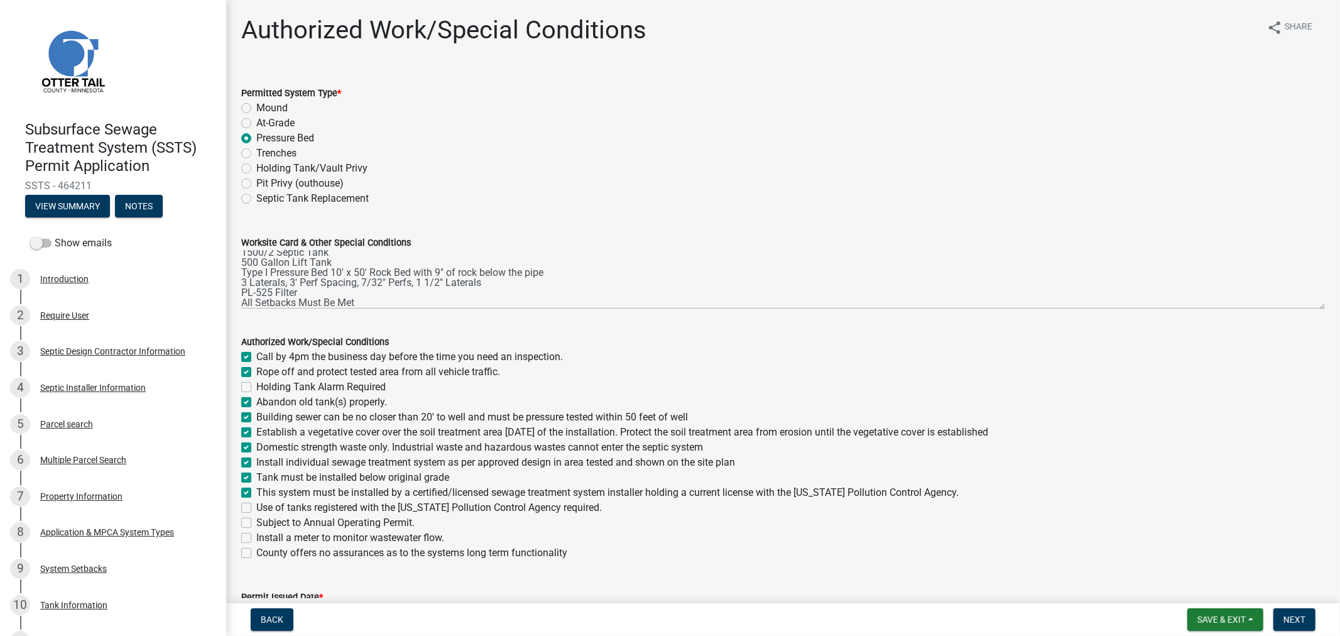
checkbox input "true"
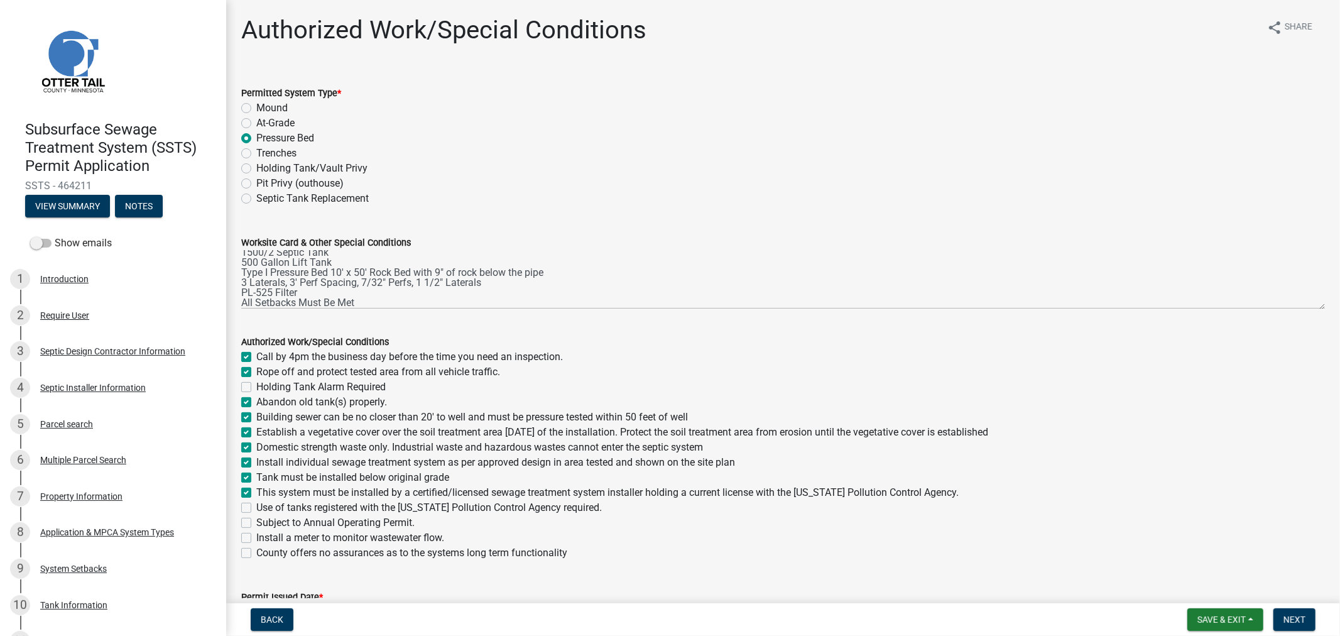
checkbox input "false"
drag, startPoint x: 247, startPoint y: 504, endPoint x: 242, endPoint y: 526, distance: 22.6
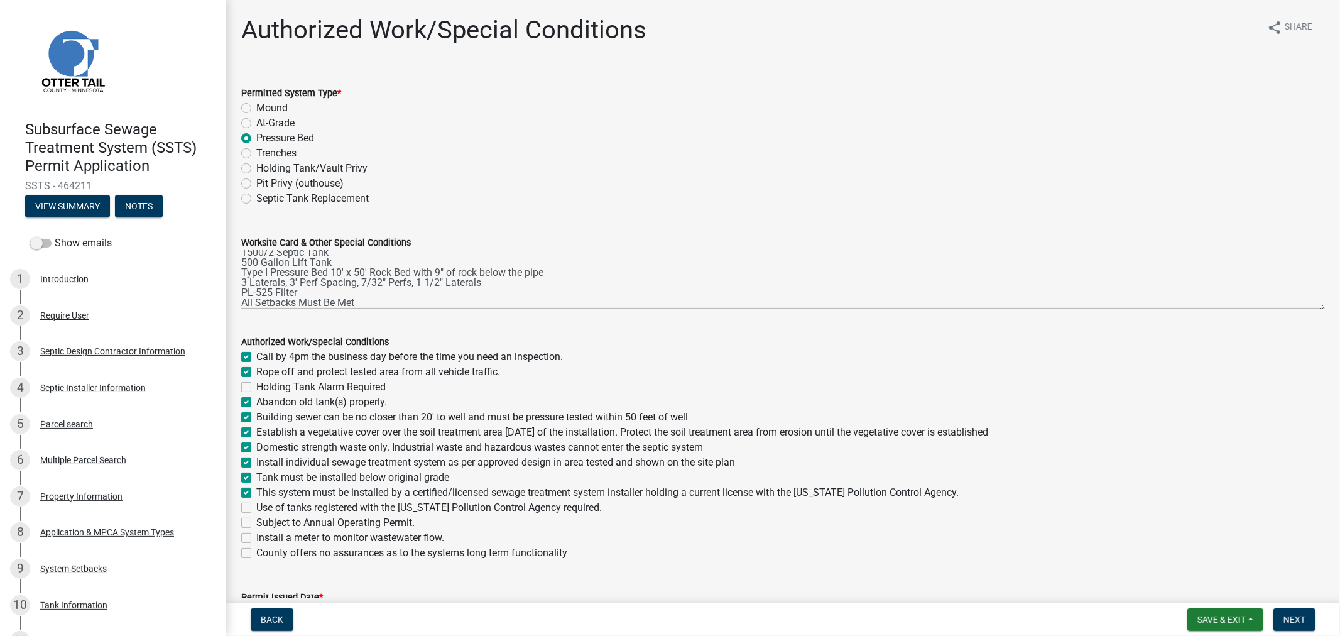
click at [256, 506] on label "Use of tanks registered with the Minnesota Pollution Control Agency required." at bounding box center [429, 507] width 346 height 15
click at [256, 506] on input "Use of tanks registered with the Minnesota Pollution Control Agency required." at bounding box center [260, 504] width 8 height 8
checkbox input "true"
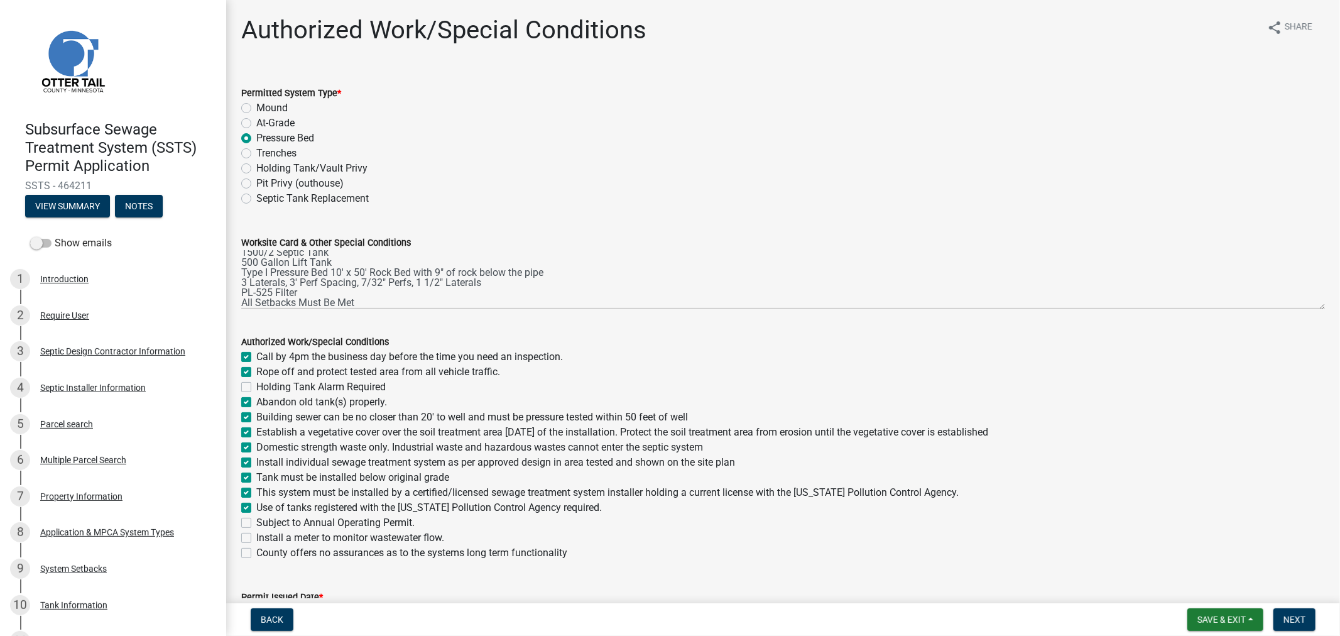
checkbox input "false"
checkbox input "true"
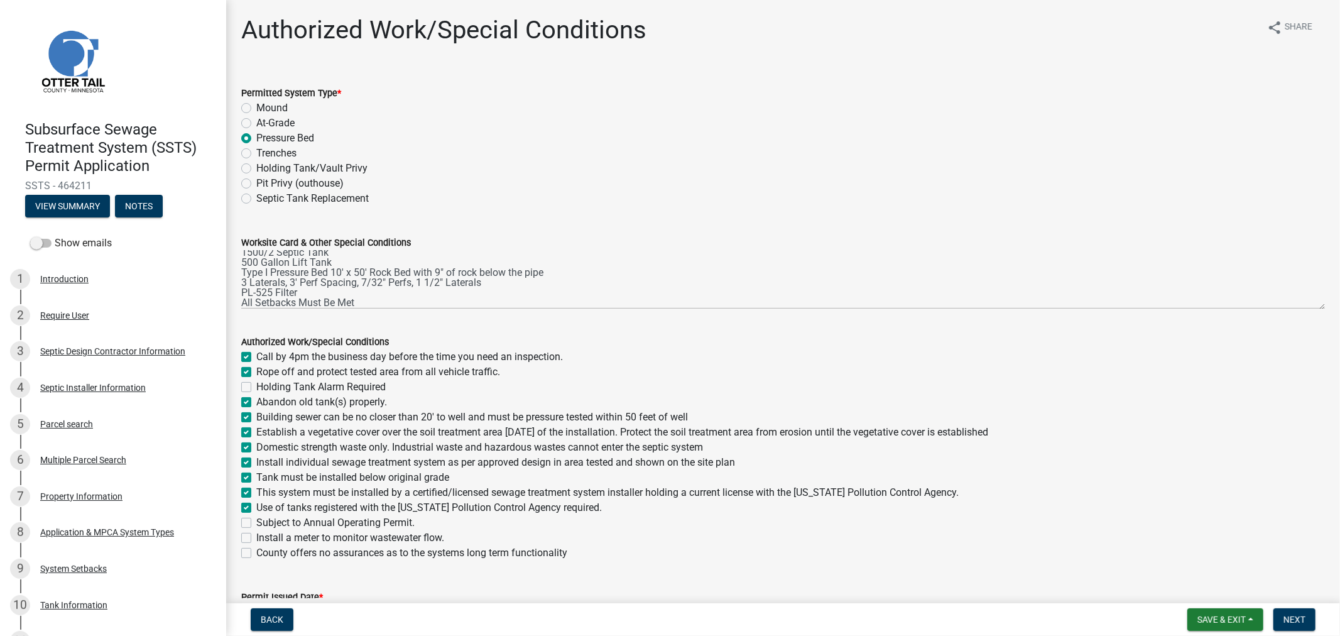
checkbox input "true"
checkbox input "false"
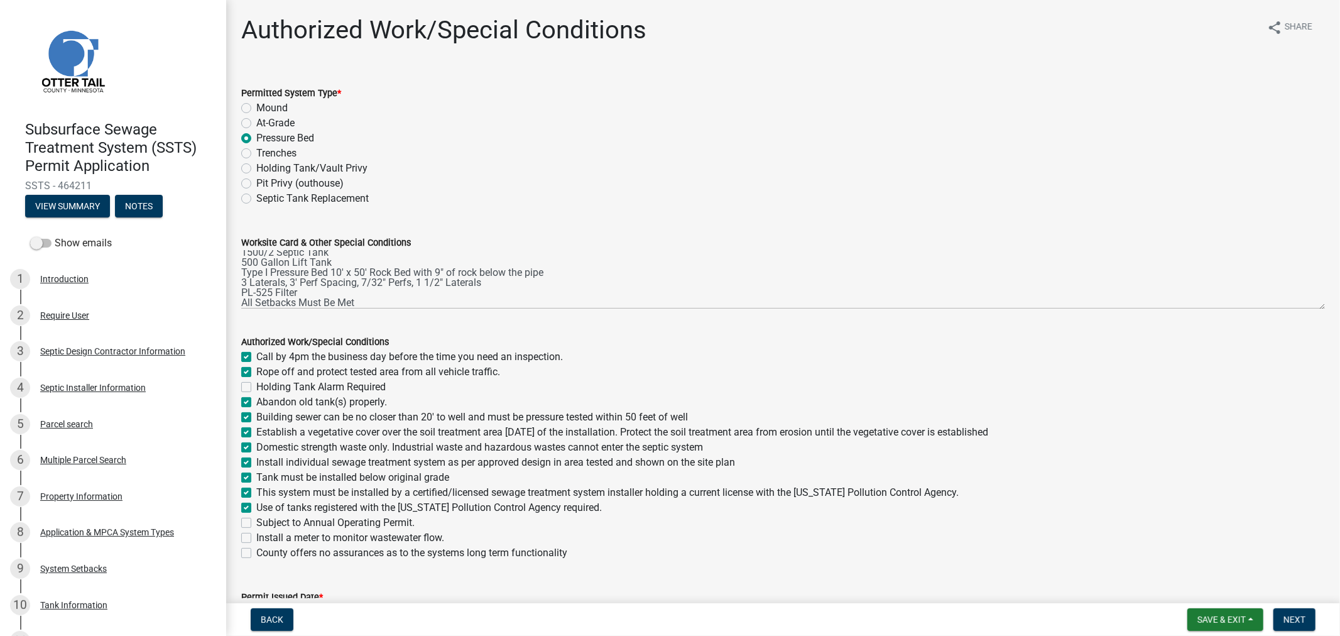
checkbox input "false"
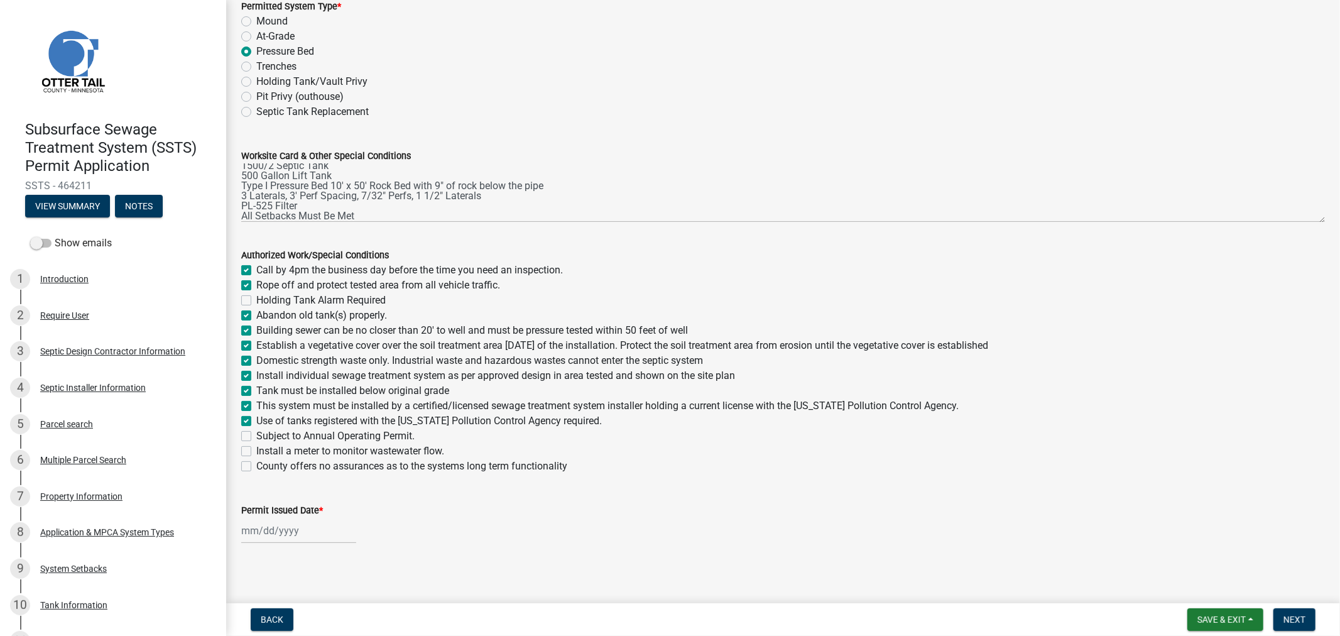
scroll to position [92, 0]
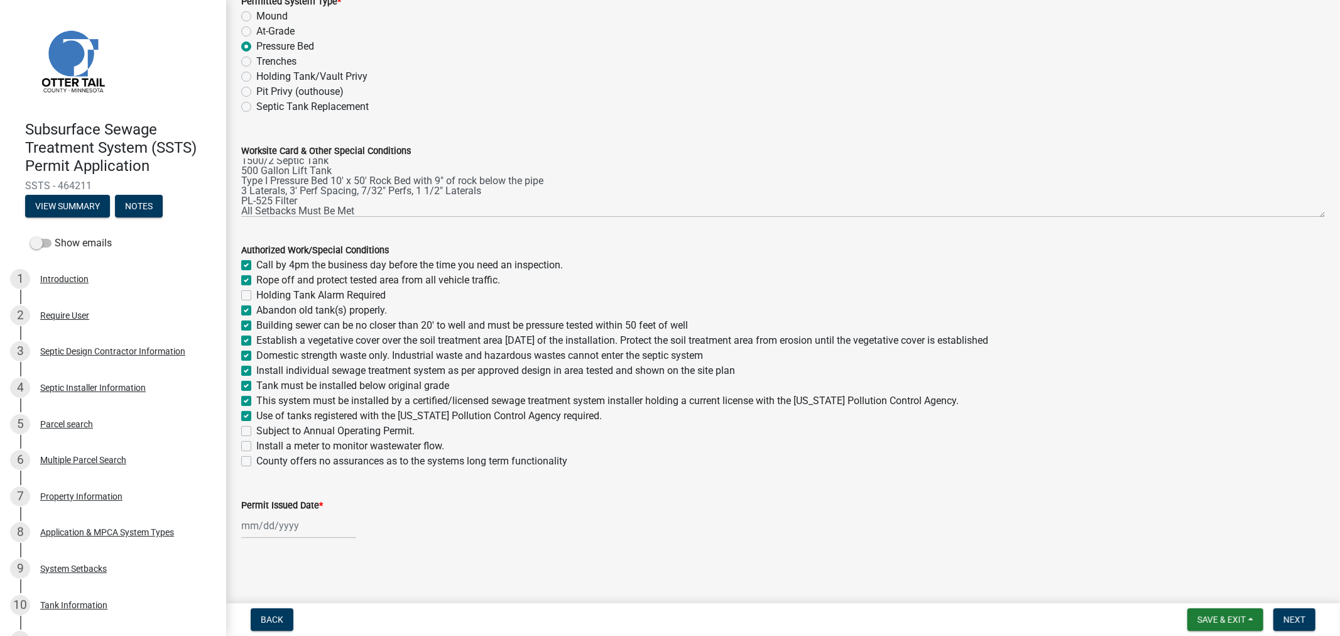
click at [312, 541] on wm-data-entity-input "Permit Issued Date *" at bounding box center [783, 515] width 1084 height 70
click at [312, 529] on div at bounding box center [298, 526] width 115 height 26
select select "8"
select select "2025"
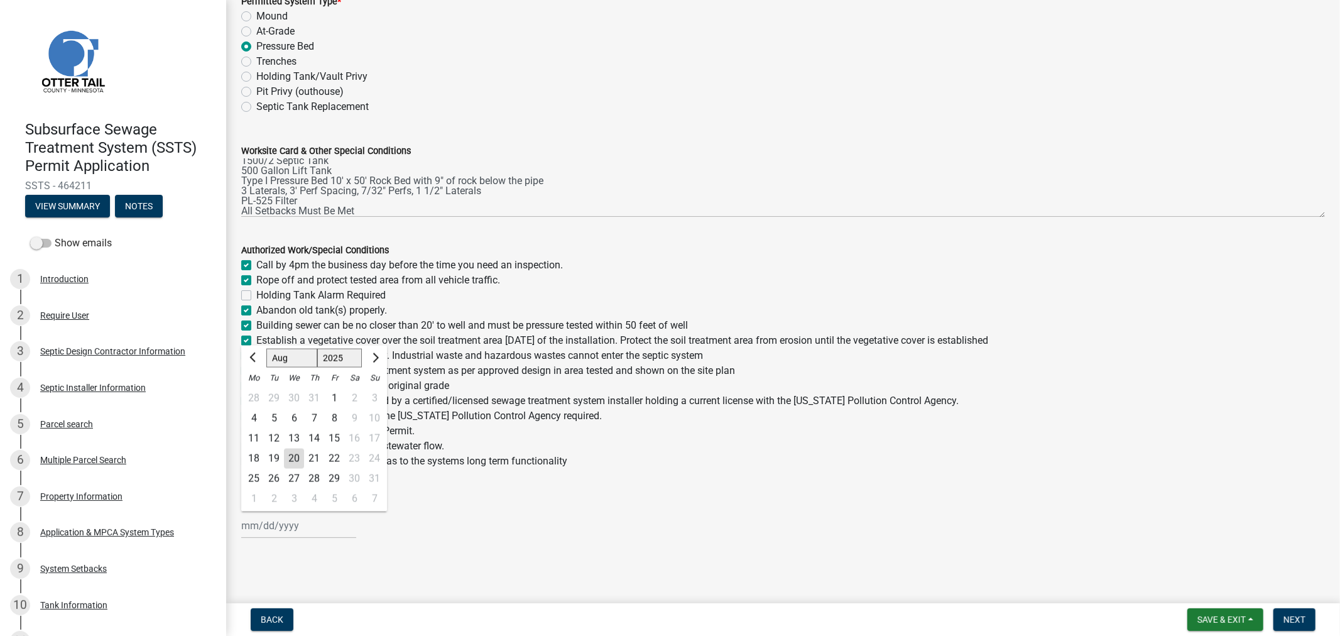
click at [297, 463] on div "20" at bounding box center [294, 459] width 20 height 20
type input "08/20/2025"
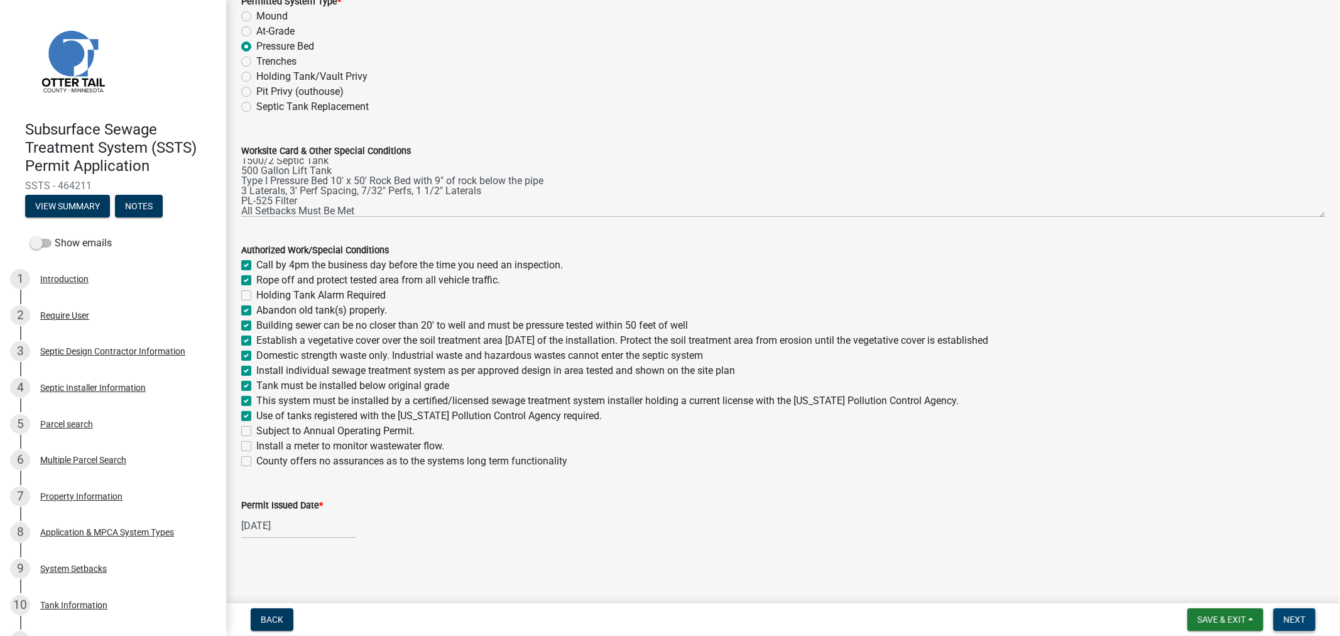
click at [1305, 623] on span "Next" at bounding box center [1294, 619] width 22 height 10
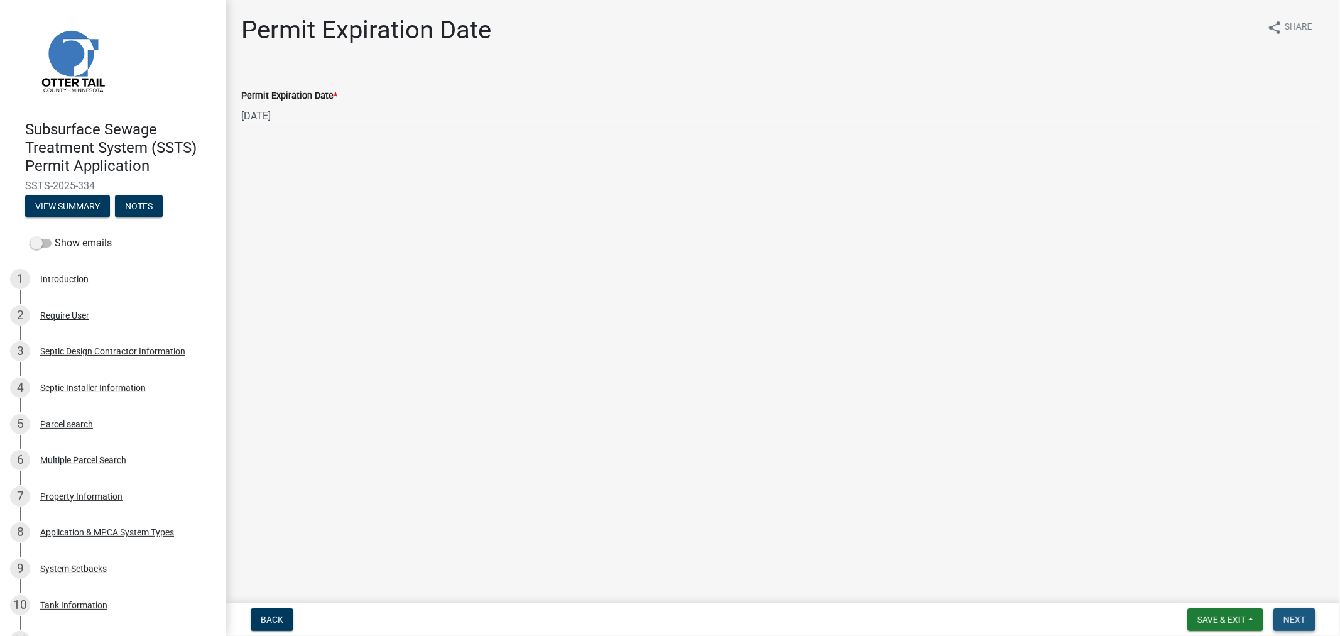
click at [1295, 624] on button "Next" at bounding box center [1294, 619] width 42 height 23
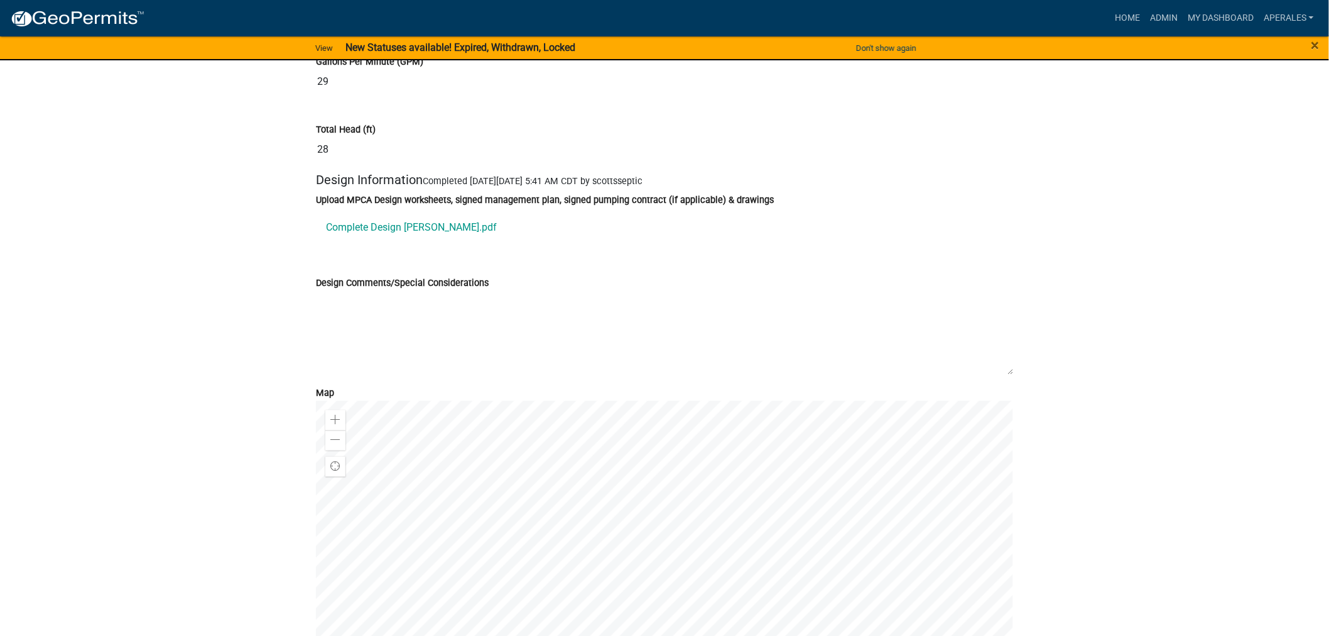
scroll to position [6509, 0]
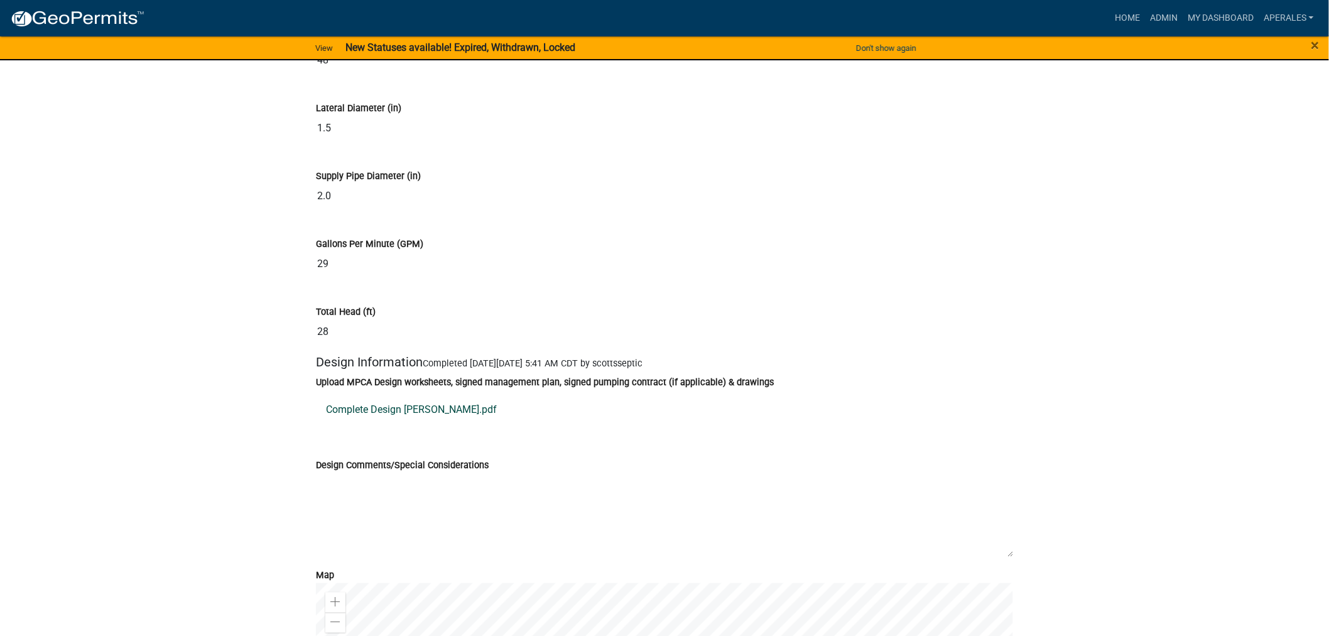
click at [406, 425] on link "Complete Design [PERSON_NAME].pdf" at bounding box center [664, 410] width 697 height 30
drag, startPoint x: 1329, startPoint y: 383, endPoint x: 1361, endPoint y: 279, distance: 109.1
